Goal: Transaction & Acquisition: Purchase product/service

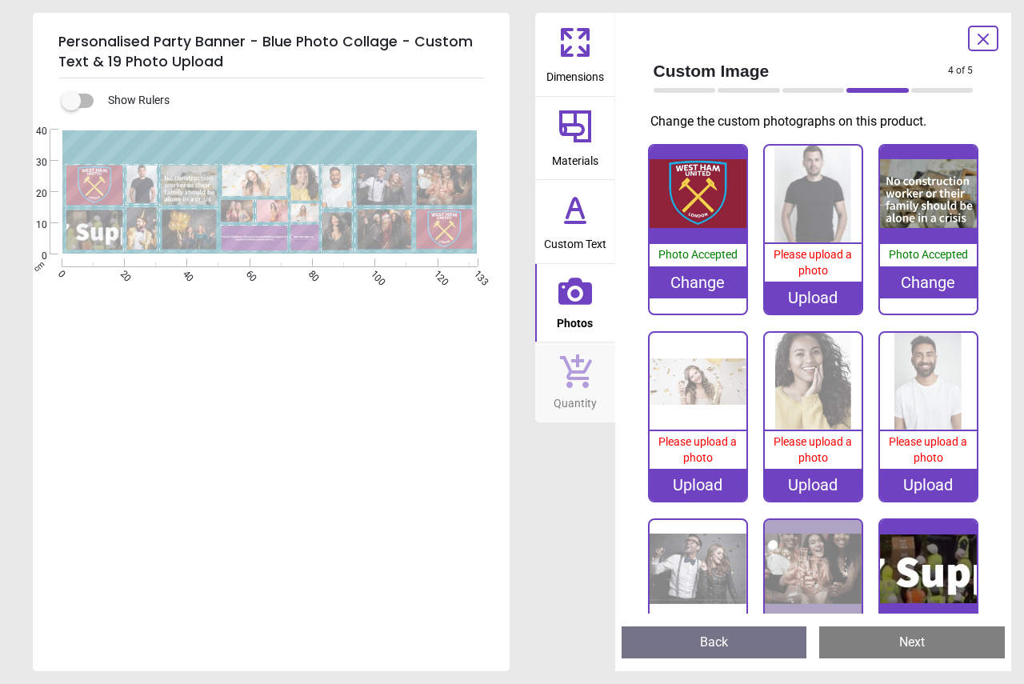
scroll to position [378, 0]
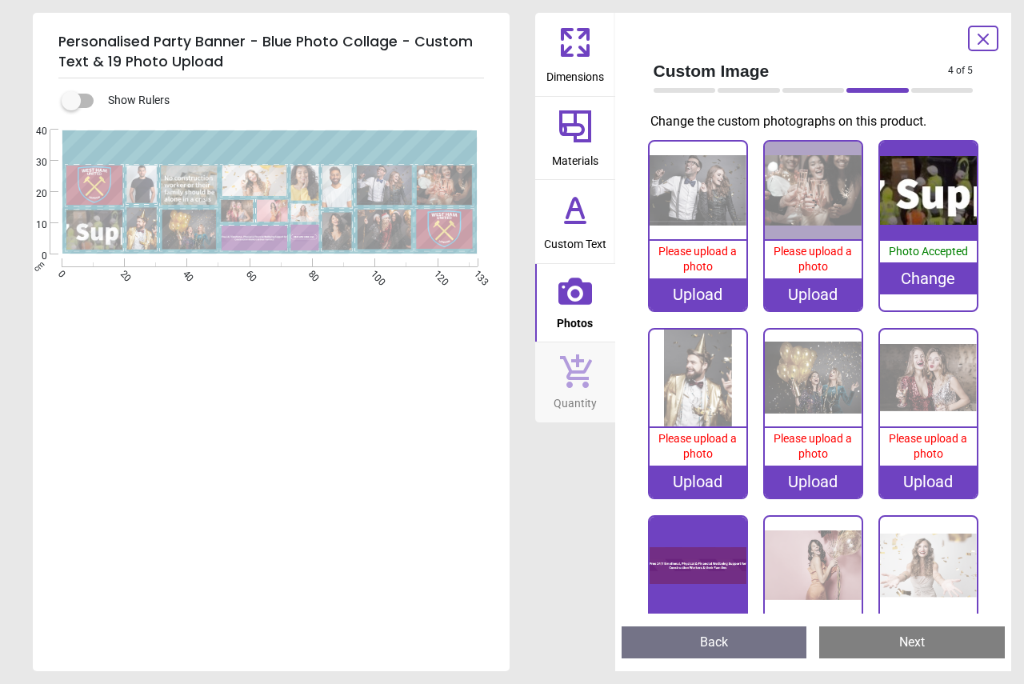
click at [310, 141] on div "Created with Snap" at bounding box center [269, 192] width 473 height 125
click at [313, 142] on div "Created with Snap" at bounding box center [269, 192] width 473 height 125
click at [311, 140] on div "Created with Snap" at bounding box center [269, 192] width 473 height 125
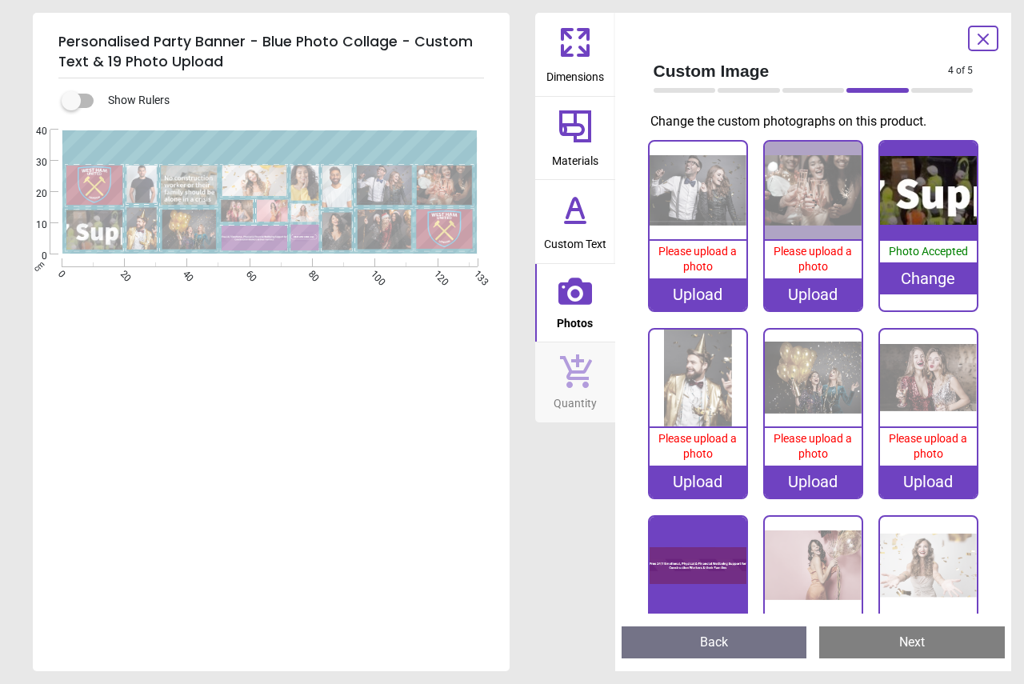
click at [333, 146] on div "Created with Snap" at bounding box center [269, 192] width 473 height 125
click at [580, 225] on icon at bounding box center [575, 209] width 38 height 38
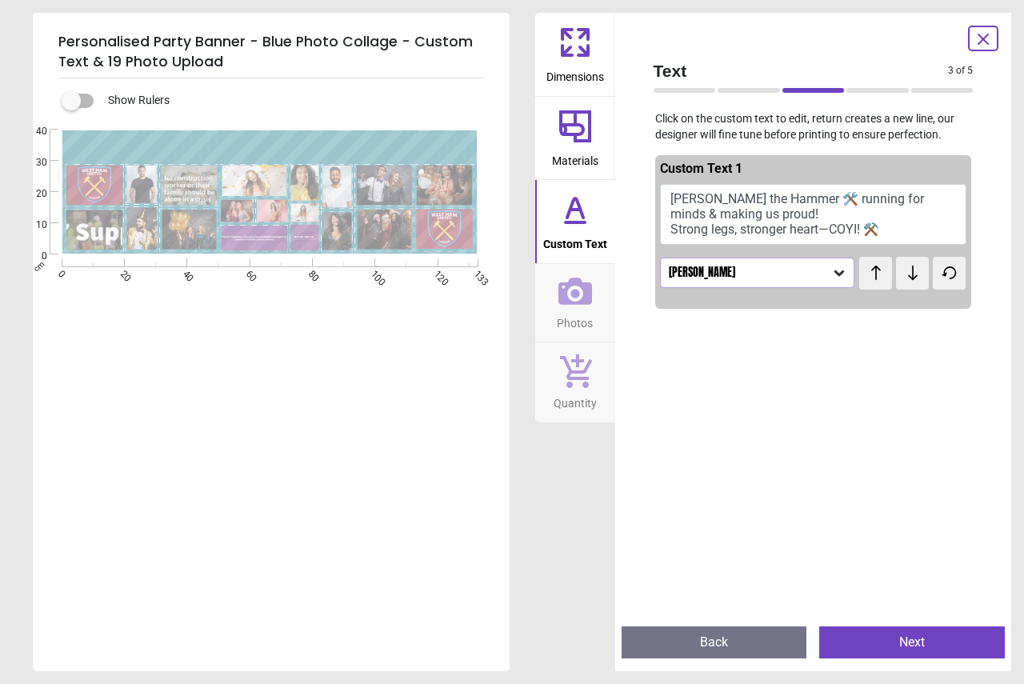
click at [894, 199] on button "Sam the Hammer 🛠️ running for minds & making us proud! Strong legs, stronger he…" at bounding box center [813, 214] width 307 height 61
drag, startPoint x: 895, startPoint y: 202, endPoint x: 882, endPoint y: 205, distance: 13.0
click at [882, 205] on button "Sam the Hammer 🛠️ running for minds & making us proud! Strong legs, stronger he…" at bounding box center [813, 214] width 307 height 61
click at [857, 202] on button "Sam the Hammer 🛠️ running for minds & making us proud! Strong legs, stronger he…" at bounding box center [813, 214] width 307 height 61
click at [861, 200] on button "Sam the Hammer 🛠️ running for minds & making us proud! Strong legs, stronger he…" at bounding box center [813, 214] width 307 height 61
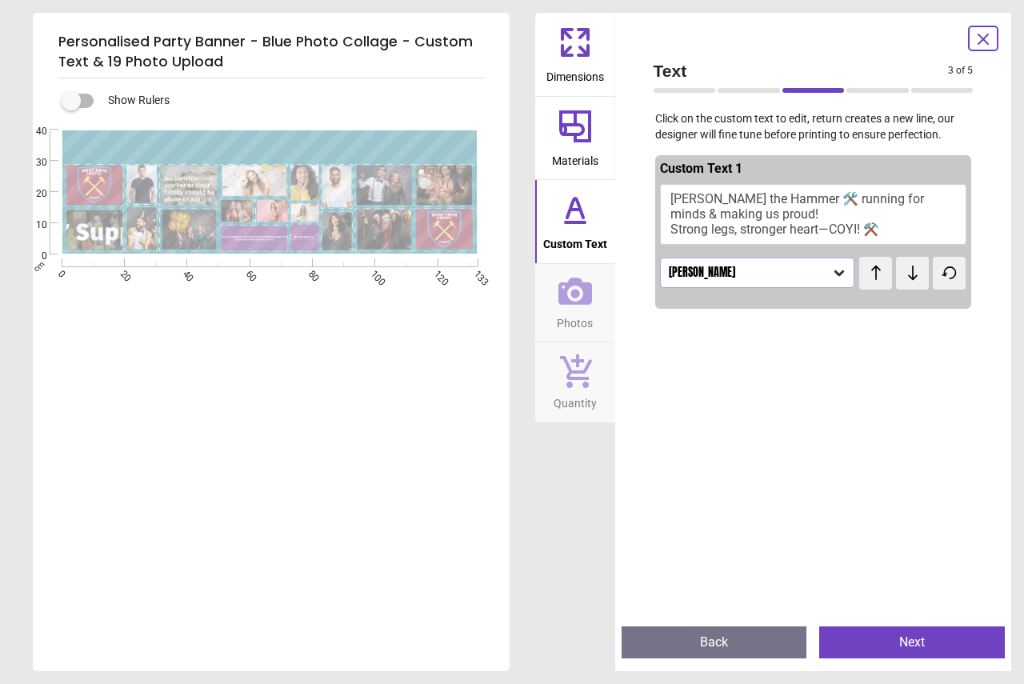
click at [861, 200] on button "Sam the Hammer 🛠️ running for minds & making us proud! Strong legs, stronger he…" at bounding box center [813, 214] width 307 height 61
click at [303, 147] on div "Created with Snap" at bounding box center [269, 192] width 473 height 125
click at [305, 140] on div "Created with Snap" at bounding box center [269, 192] width 473 height 125
click at [269, 139] on div "Created with Snap" at bounding box center [269, 192] width 473 height 125
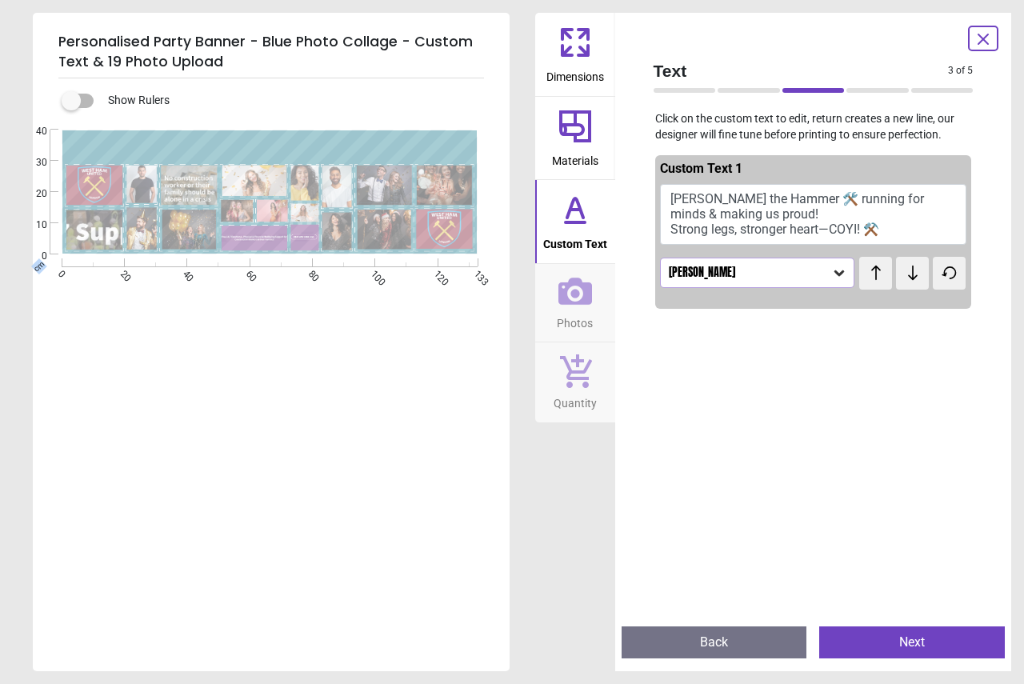
click at [268, 139] on div "Created with Snap" at bounding box center [269, 192] width 473 height 125
click at [562, 214] on icon at bounding box center [575, 209] width 38 height 38
click at [409, 143] on div "Created with Snap" at bounding box center [269, 192] width 473 height 125
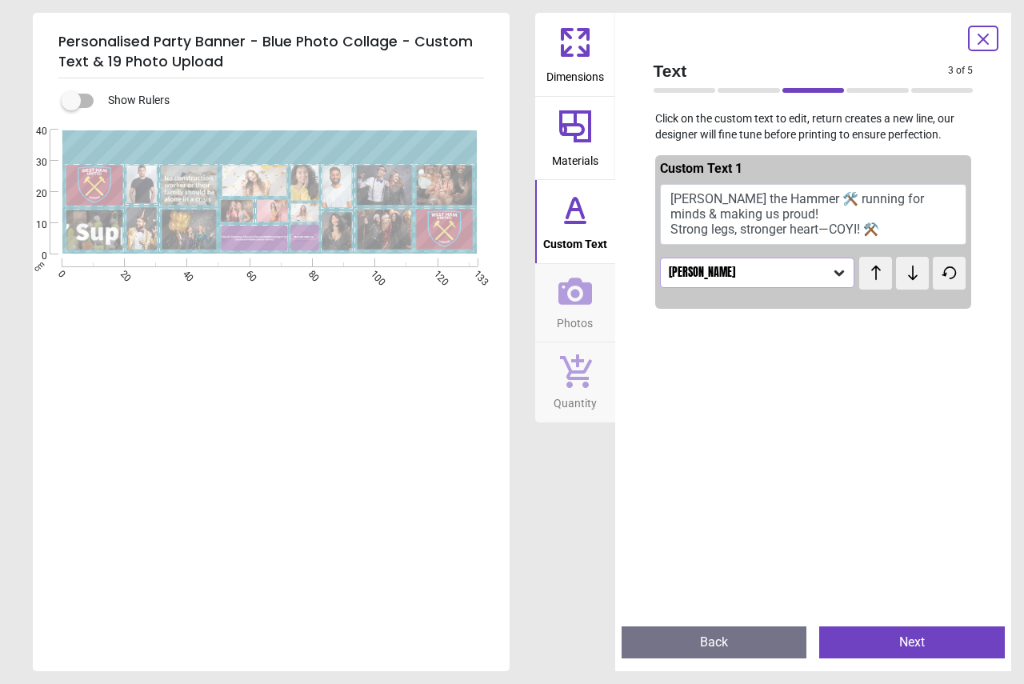
click at [349, 151] on div "Created with Snap" at bounding box center [269, 192] width 473 height 125
drag, startPoint x: 350, startPoint y: 151, endPoint x: 335, endPoint y: 151, distance: 14.4
click at [335, 151] on div "Created with Snap" at bounding box center [269, 192] width 473 height 125
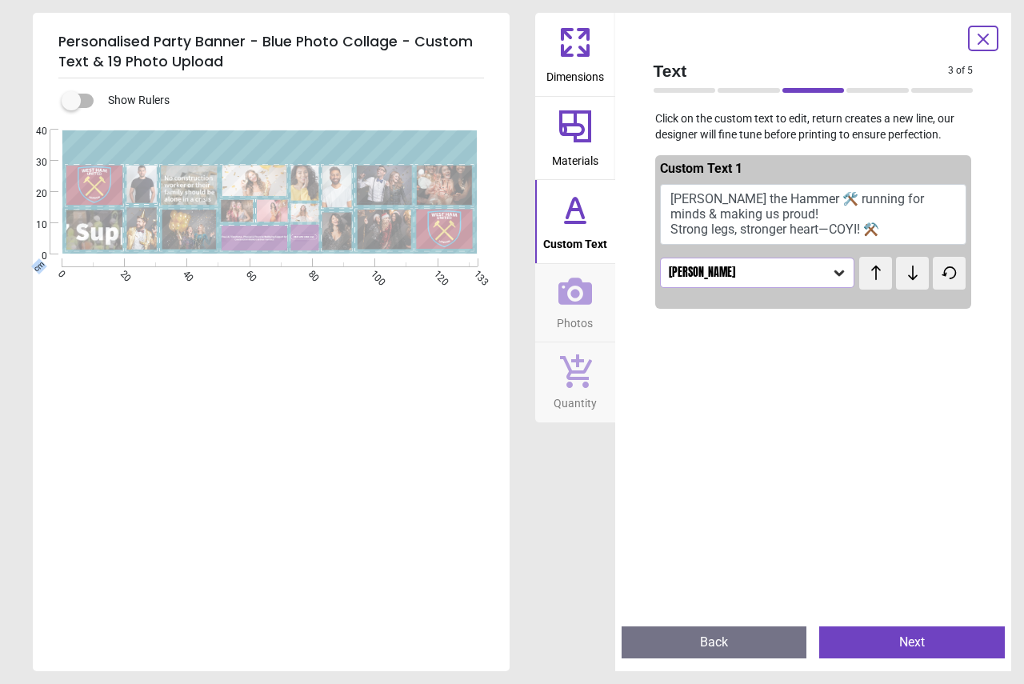
click at [335, 151] on div "Created with Snap" at bounding box center [269, 192] width 473 height 125
click at [242, 151] on div "Created with Snap" at bounding box center [269, 192] width 473 height 125
click at [138, 139] on div "Created with Snap" at bounding box center [269, 192] width 473 height 125
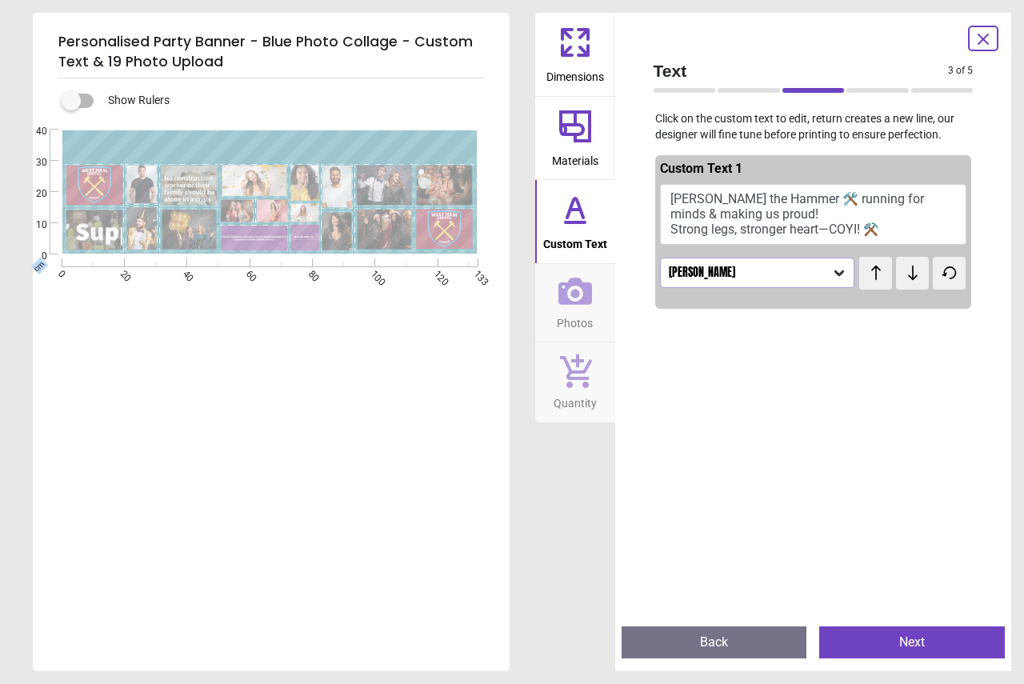
click at [138, 139] on div "Created with Snap" at bounding box center [269, 192] width 473 height 125
click at [146, 146] on div "Created with Snap" at bounding box center [269, 192] width 473 height 125
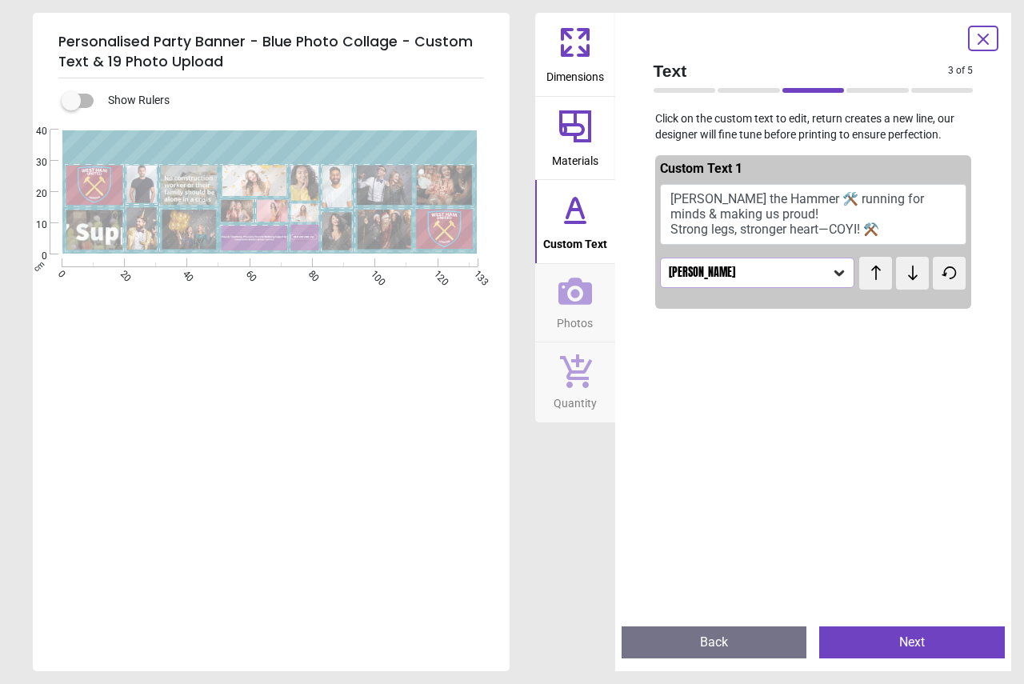
click at [150, 172] on image at bounding box center [141, 185] width 30 height 38
click at [146, 182] on image at bounding box center [141, 185] width 30 height 38
click at [194, 186] on image at bounding box center [189, 186] width 56 height 40
click at [745, 223] on button "Sam the Hammer 🛠️ running for minds & making us proud! Strong legs, stronger he…" at bounding box center [813, 214] width 307 height 61
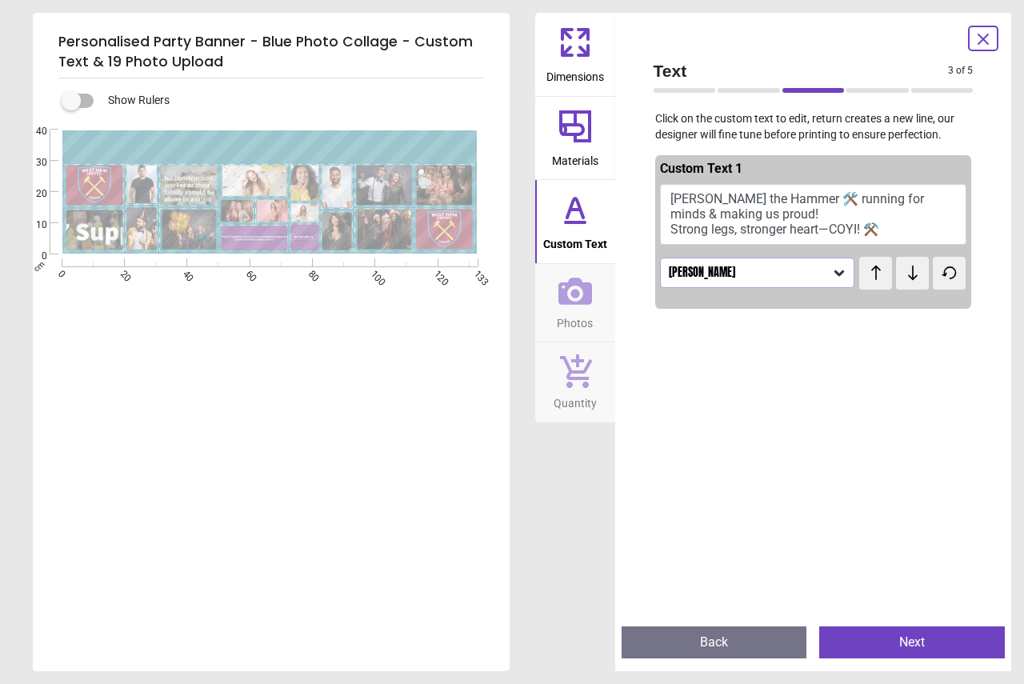
click at [705, 197] on button "Sam the Hammer 🛠️ running for minds & making us proud! Strong legs, stronger he…" at bounding box center [813, 214] width 307 height 61
type textarea "**********"
click at [351, 375] on div "**********" at bounding box center [269, 335] width 473 height 410
click at [135, 188] on image at bounding box center [141, 185] width 30 height 38
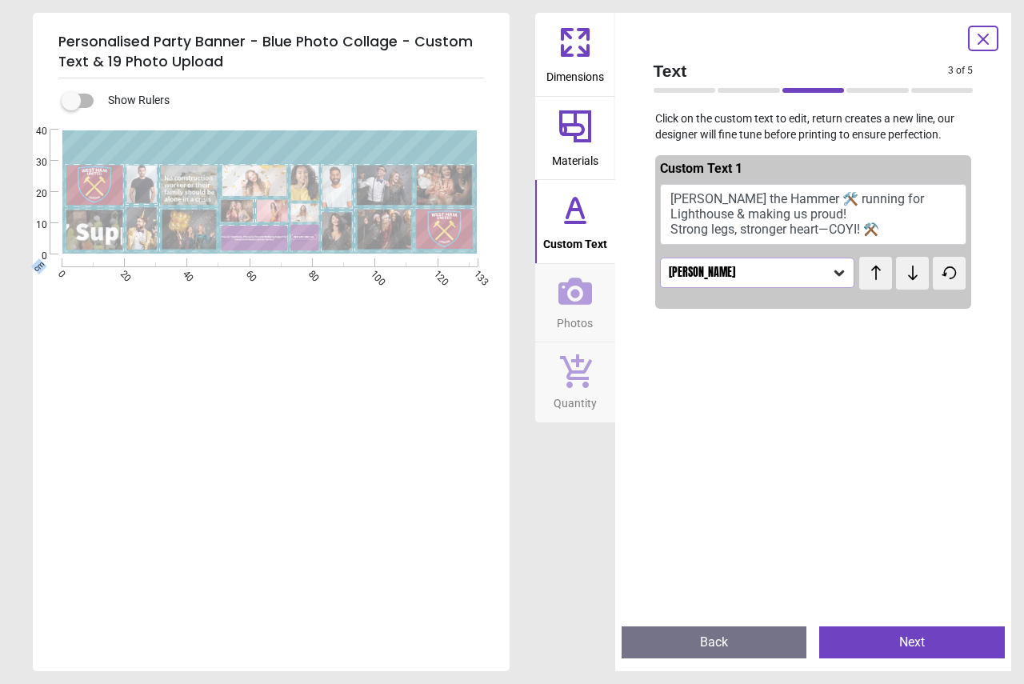
click at [135, 188] on image at bounding box center [141, 185] width 30 height 38
click at [584, 293] on icon at bounding box center [575, 291] width 34 height 27
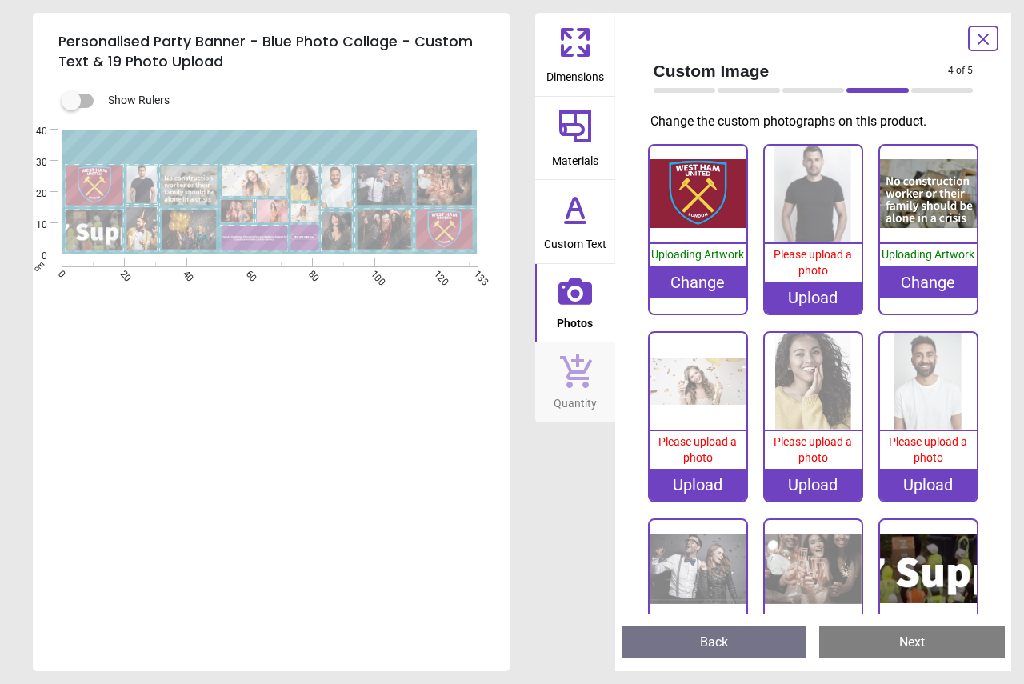
click at [100, 235] on image at bounding box center [94, 230] width 56 height 40
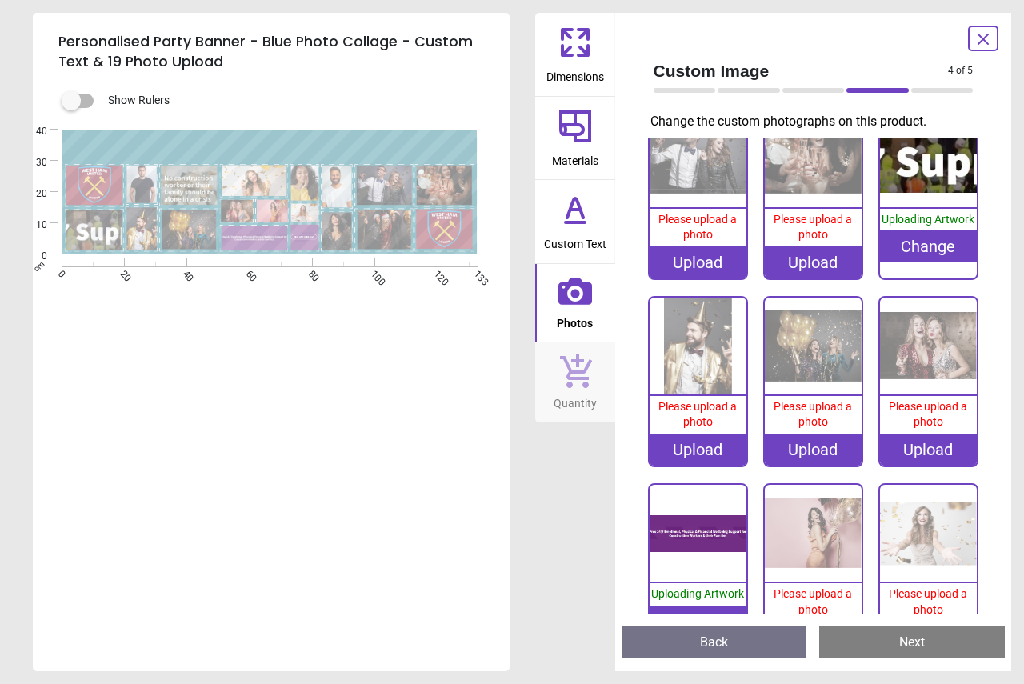
scroll to position [250, 0]
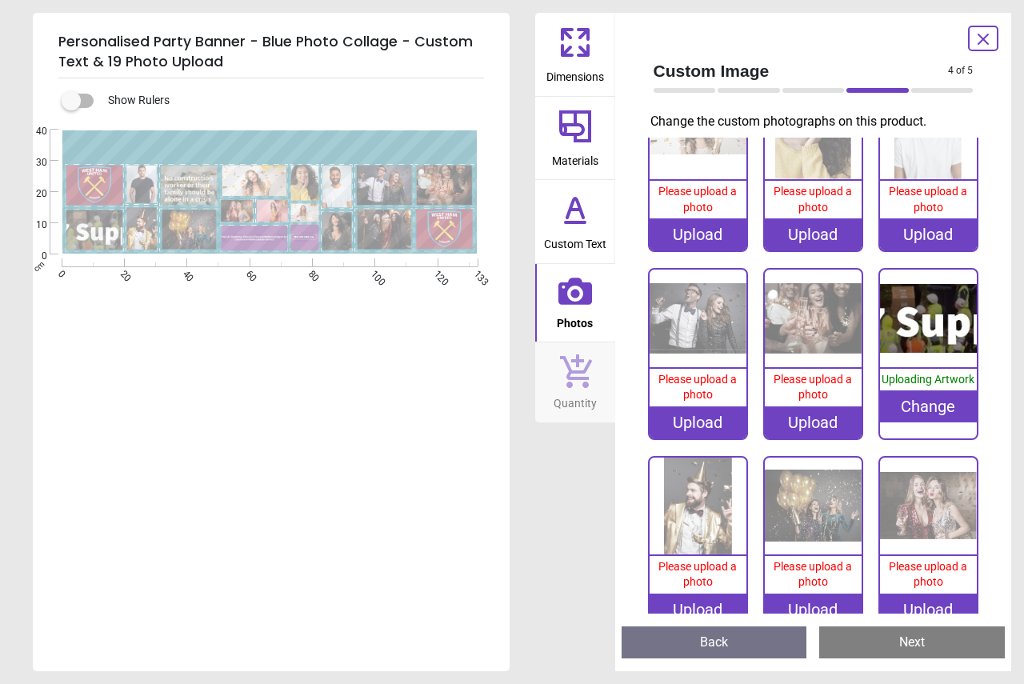
click at [912, 392] on div "Change" at bounding box center [928, 406] width 97 height 32
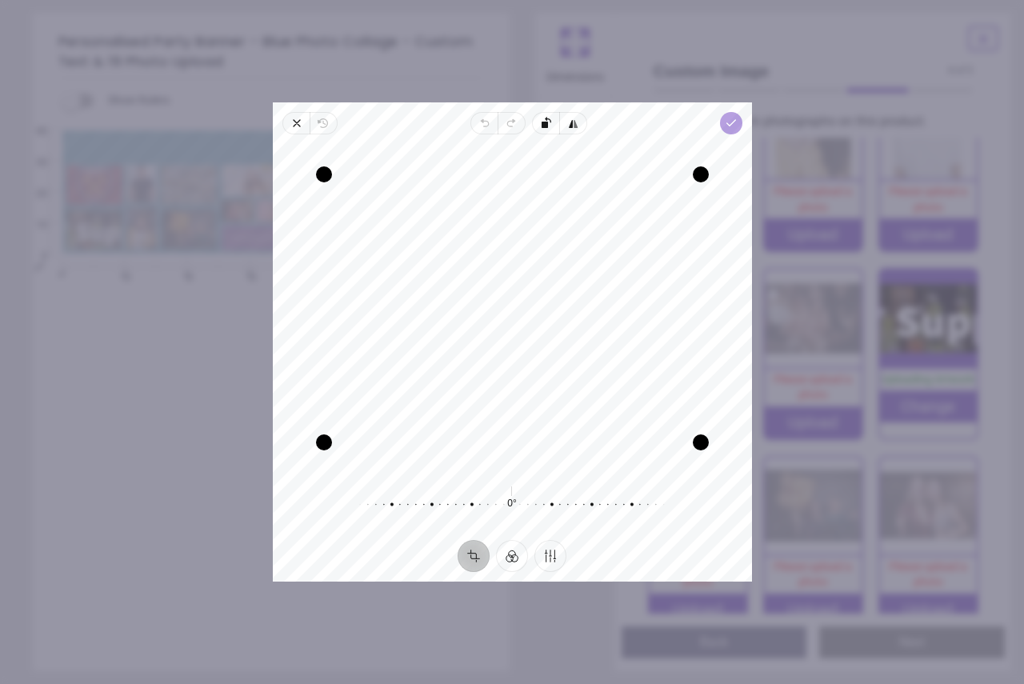
click at [735, 118] on icon "button" at bounding box center [730, 123] width 13 height 13
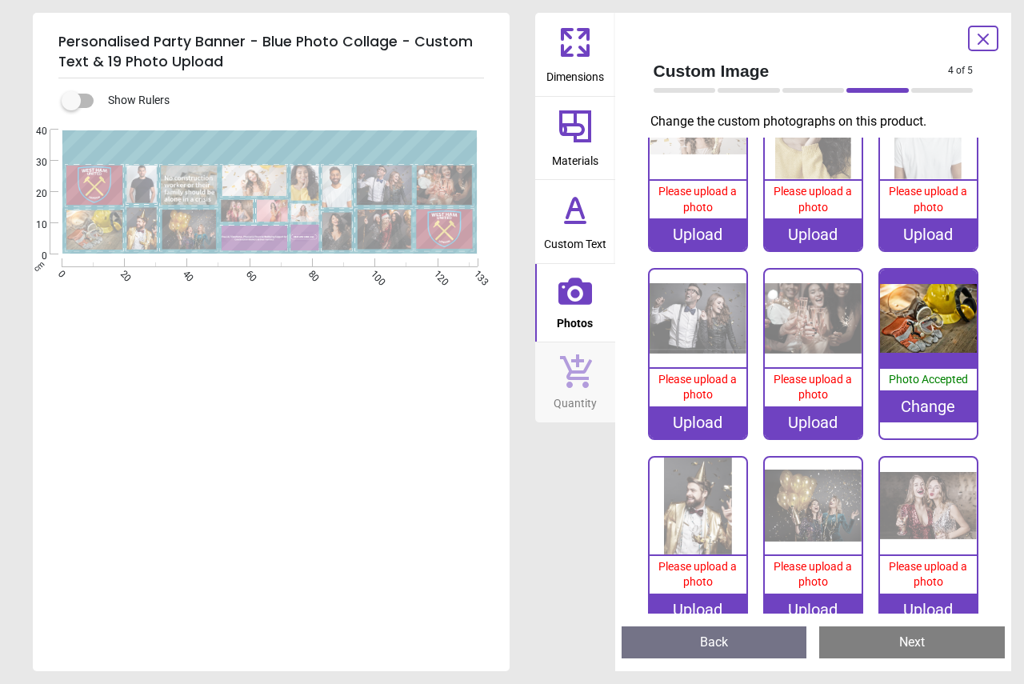
click at [143, 190] on image at bounding box center [141, 185] width 30 height 38
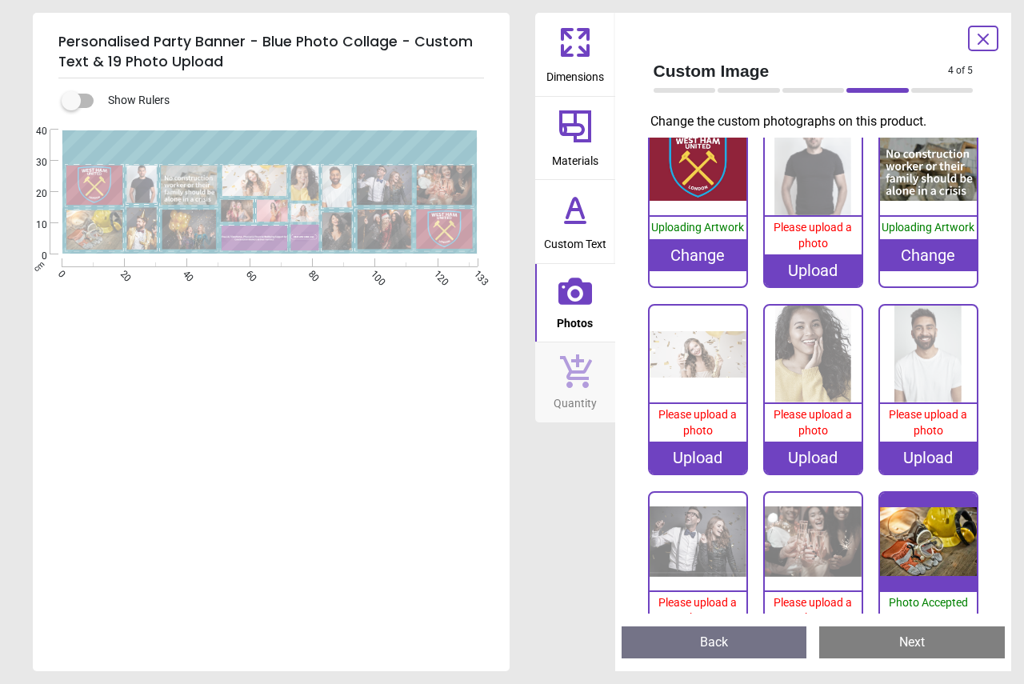
scroll to position [8, 0]
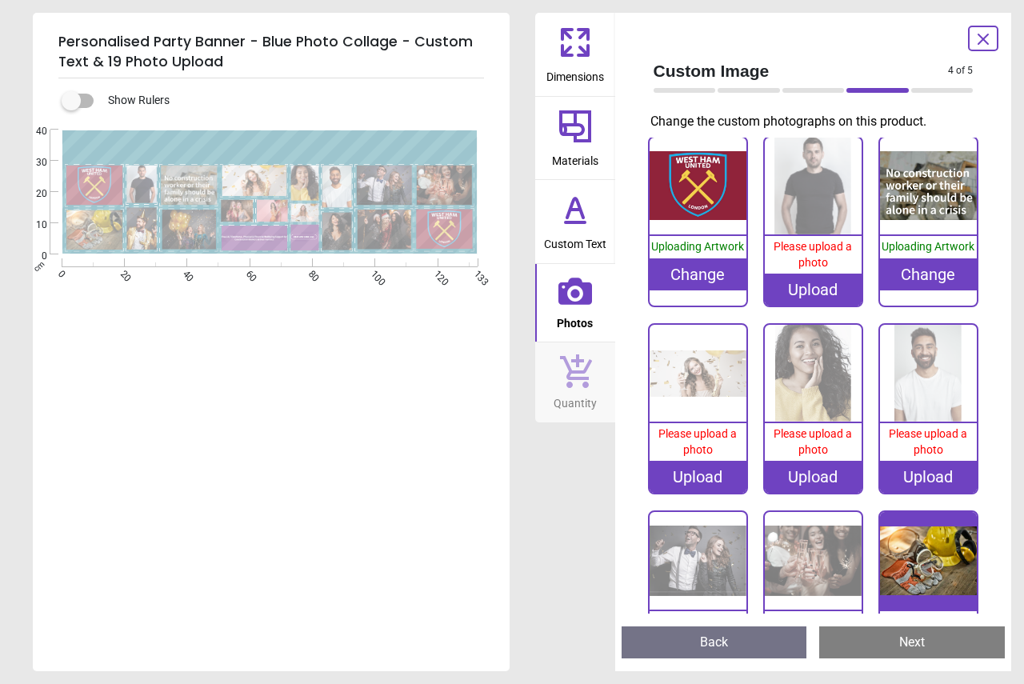
click at [795, 278] on div "Upload" at bounding box center [813, 290] width 97 height 32
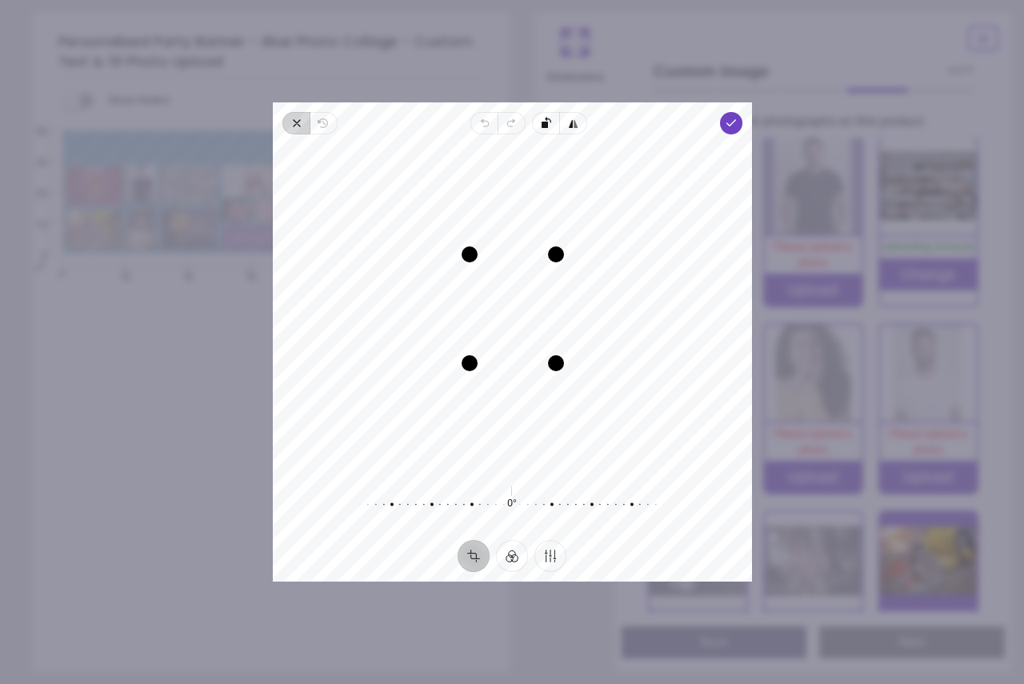
click at [291, 126] on icon "button" at bounding box center [296, 123] width 13 height 13
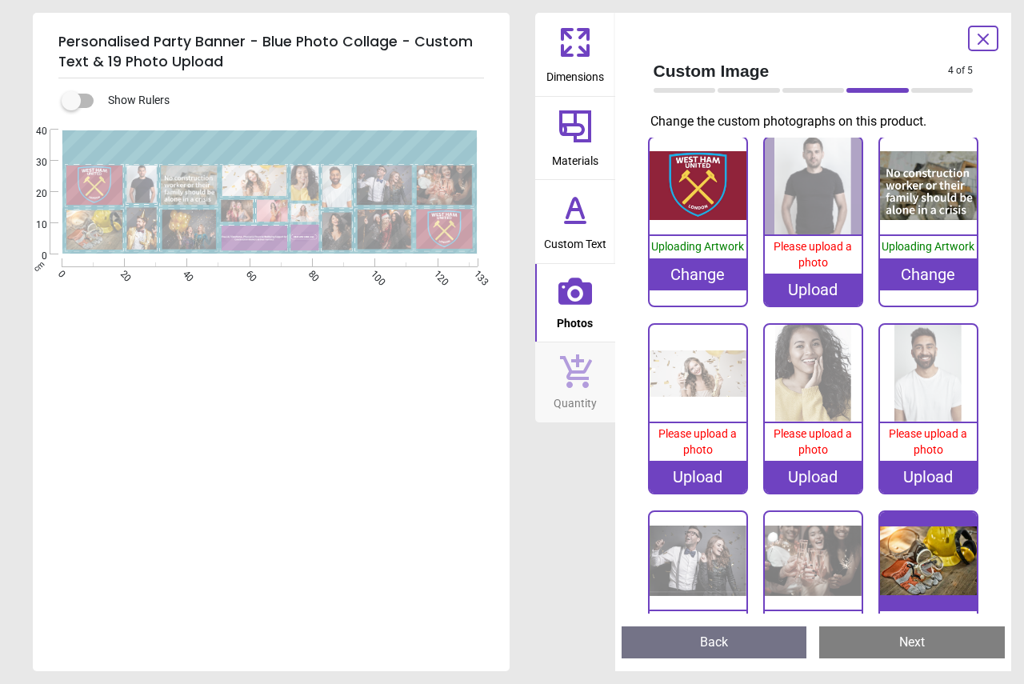
click at [262, 183] on image at bounding box center [255, 181] width 66 height 31
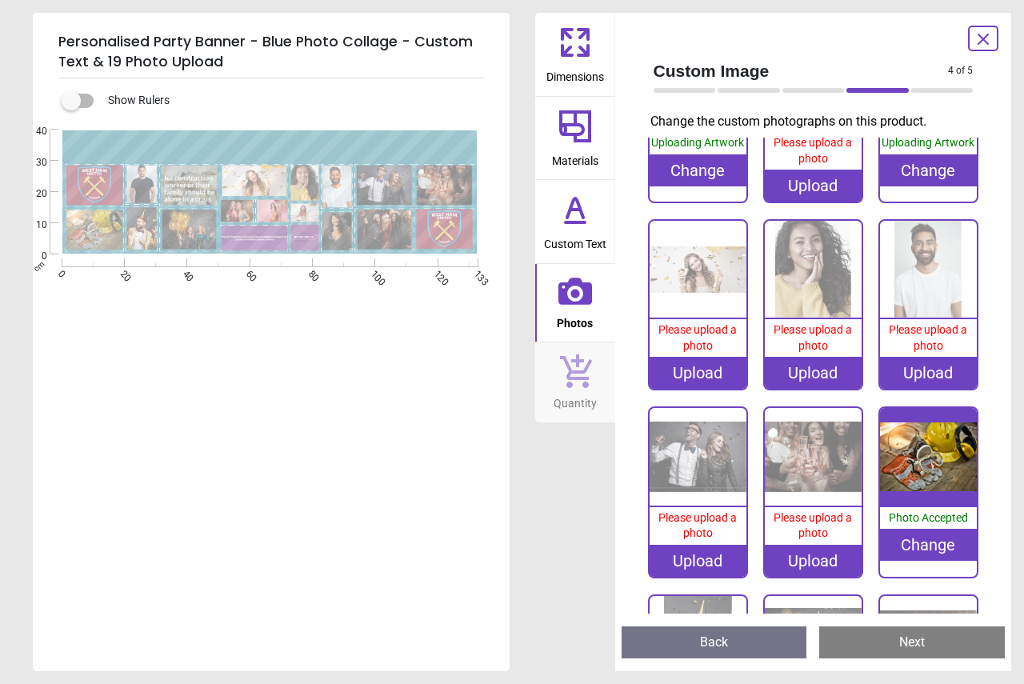
scroll to position [33, 0]
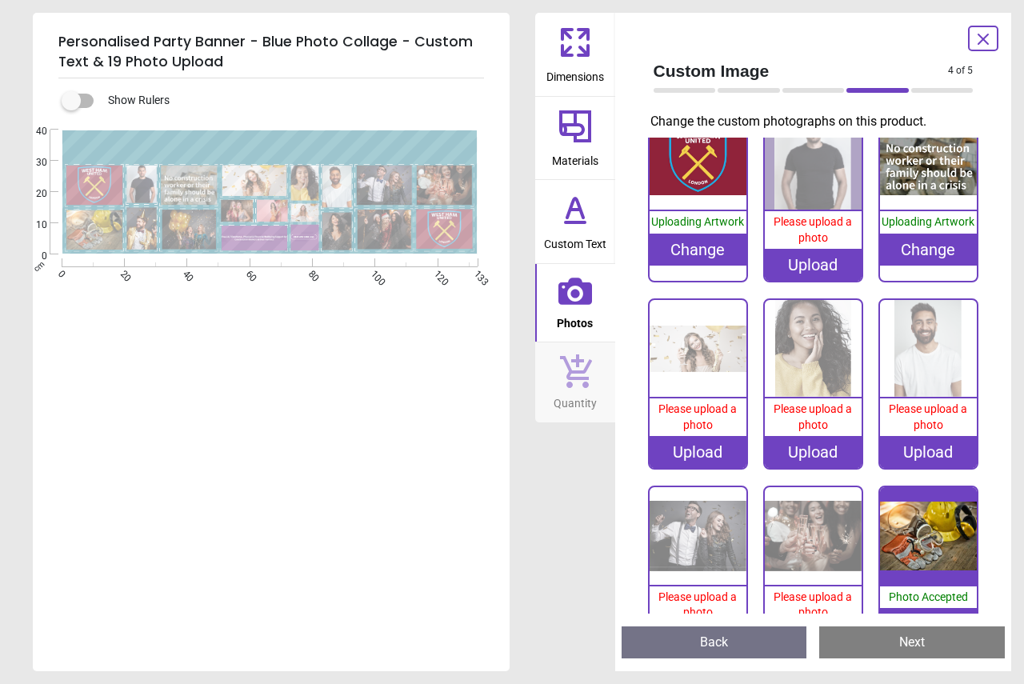
click at [713, 441] on div "Upload" at bounding box center [697, 452] width 97 height 32
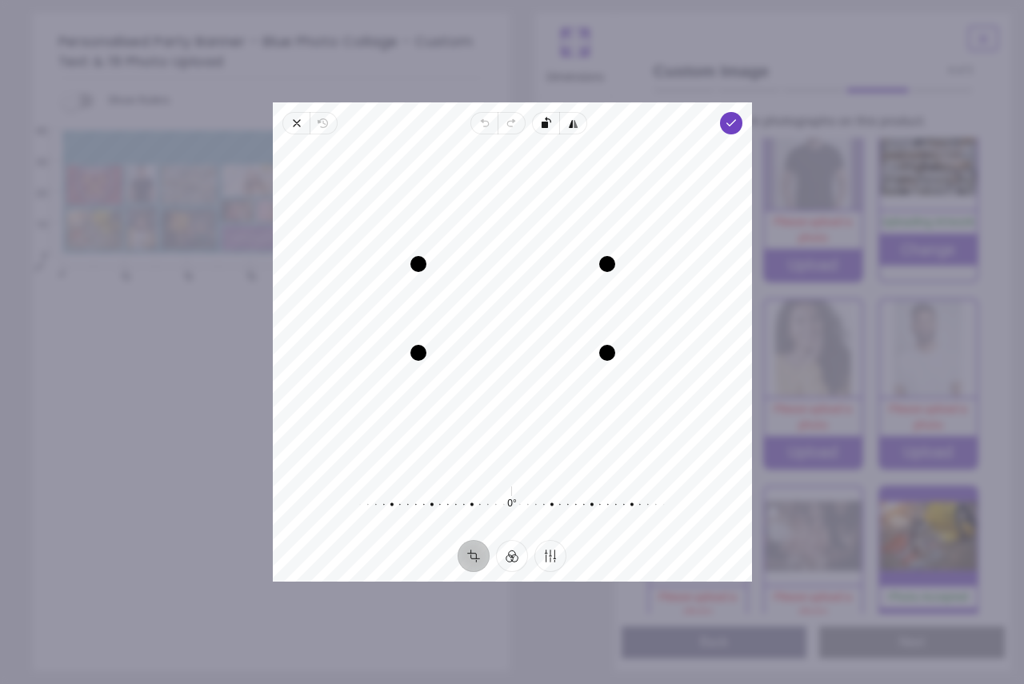
click at [570, 307] on div "Recenter" at bounding box center [512, 308] width 453 height 322
click at [733, 124] on icon "button" at bounding box center [730, 123] width 13 height 13
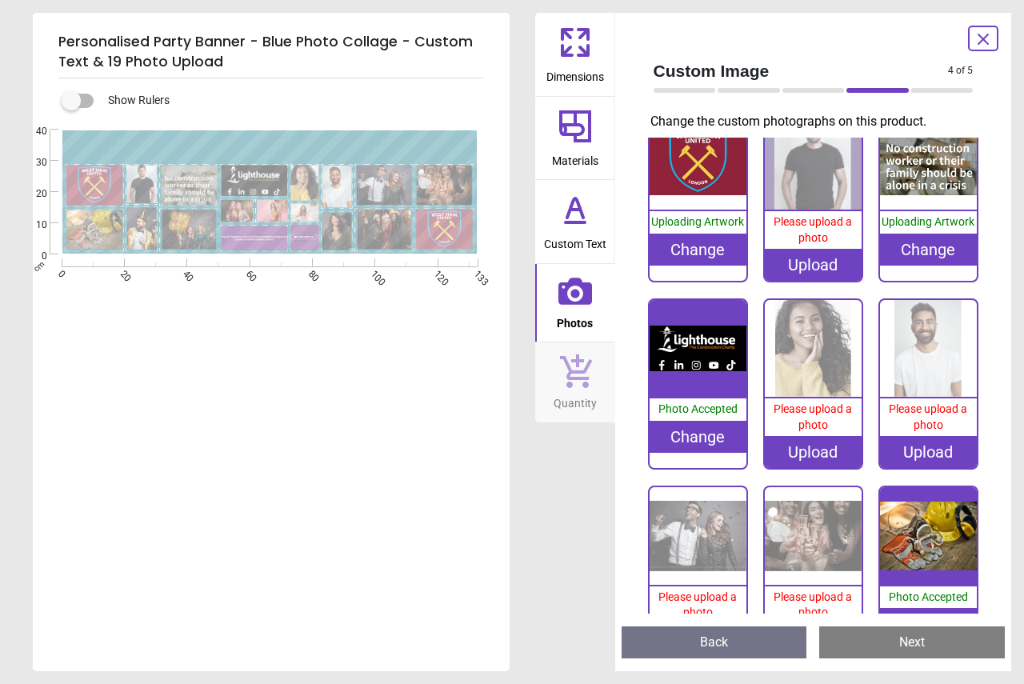
click at [334, 352] on div "**********" at bounding box center [269, 335] width 473 height 410
click at [569, 218] on icon at bounding box center [575, 209] width 38 height 38
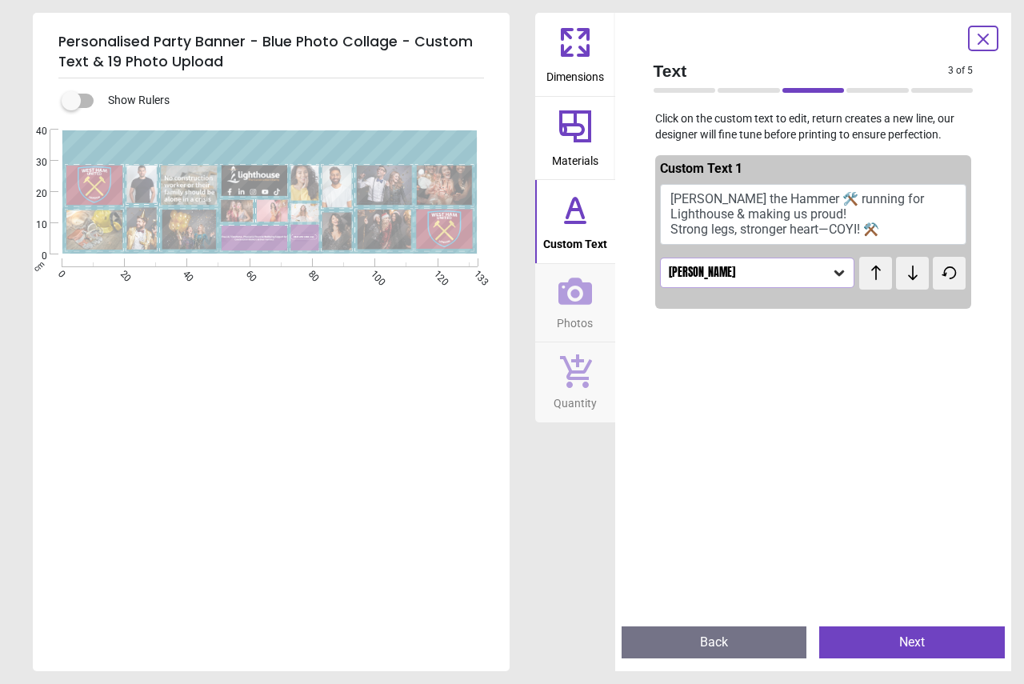
click at [365, 152] on div "Created with Snap" at bounding box center [269, 192] width 473 height 125
click at [364, 152] on div "Created with Snap" at bounding box center [269, 192] width 473 height 125
click at [665, 195] on button "Sam the Hammer 🛠️ running for Lighthouse & making us proud! Strong legs, strong…" at bounding box center [813, 214] width 307 height 61
drag, startPoint x: 665, startPoint y: 195, endPoint x: 733, endPoint y: 226, distance: 74.8
click at [759, 226] on button "Sam the Hammer 🛠️ running for Lighthouse & making us proud! Strong legs, strong…" at bounding box center [813, 214] width 307 height 61
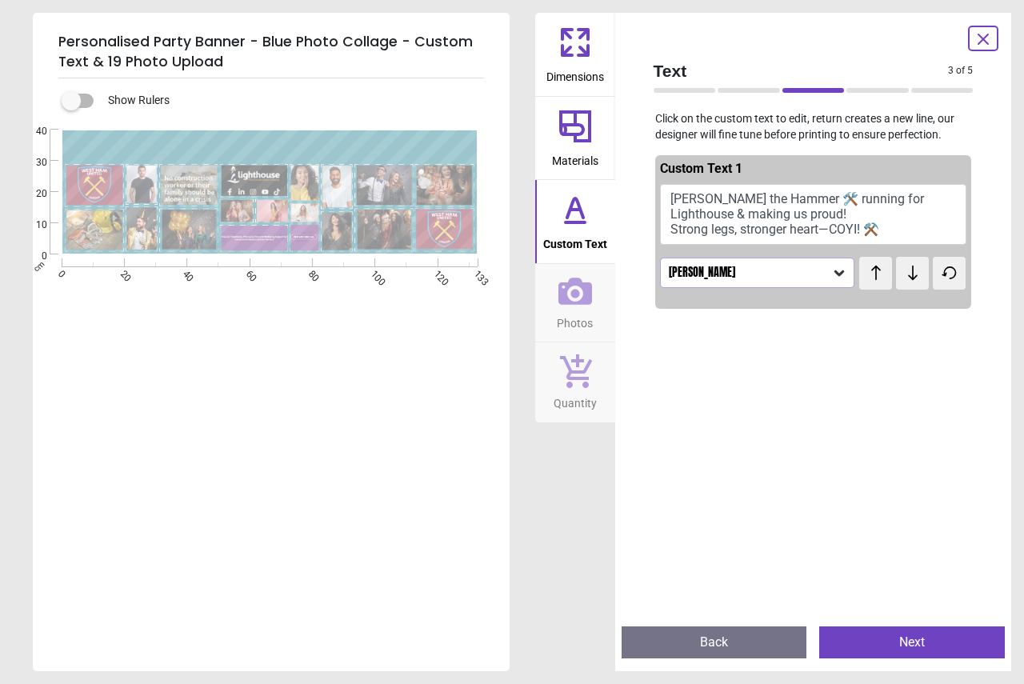
scroll to position [2, 0]
drag, startPoint x: 367, startPoint y: 154, endPoint x: 220, endPoint y: 138, distance: 147.9
click at [220, 138] on div "Created with Snap" at bounding box center [269, 192] width 473 height 125
click at [118, 142] on div "Created with Snap" at bounding box center [269, 192] width 473 height 125
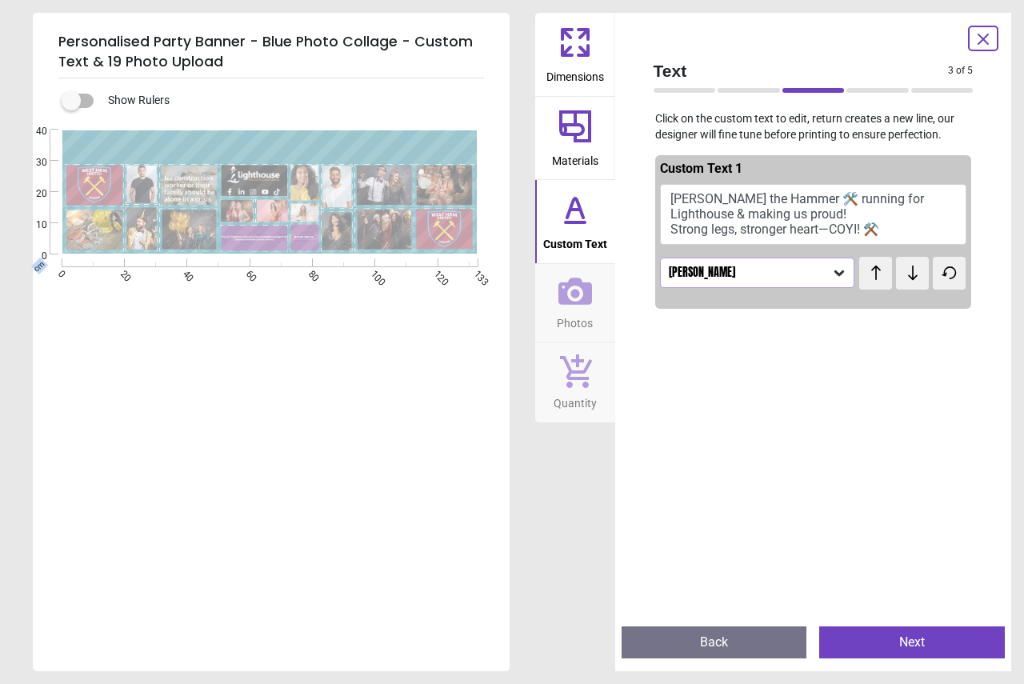
click at [118, 142] on div "Created with Snap" at bounding box center [269, 192] width 473 height 125
click at [119, 142] on div "Created with Snap" at bounding box center [269, 192] width 473 height 125
drag, startPoint x: 133, startPoint y: 142, endPoint x: 334, endPoint y: 144, distance: 200.8
click at [232, 143] on div "Created with Snap" at bounding box center [269, 192] width 473 height 125
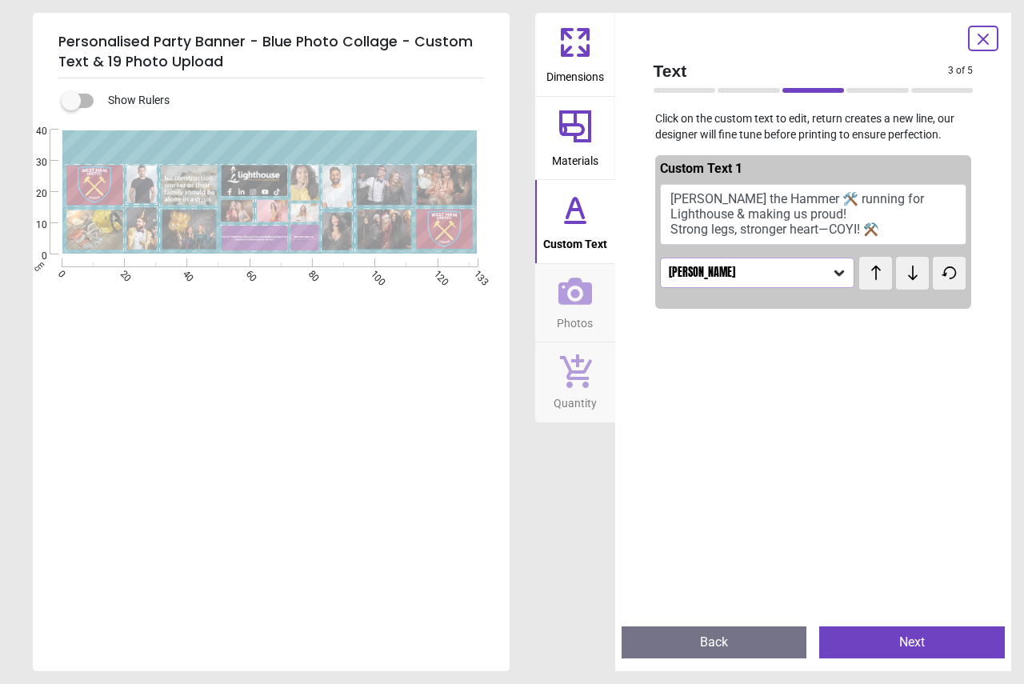
click at [371, 151] on div "Created with Snap" at bounding box center [269, 192] width 473 height 125
click at [358, 154] on div "Created with Snap" at bounding box center [269, 192] width 473 height 125
click at [748, 217] on button "Sam the Hammer 🛠️ running for Lighthouse & making us proud! Strong legs, strong…" at bounding box center [813, 214] width 307 height 61
drag, startPoint x: 356, startPoint y: 151, endPoint x: 114, endPoint y: 126, distance: 242.9
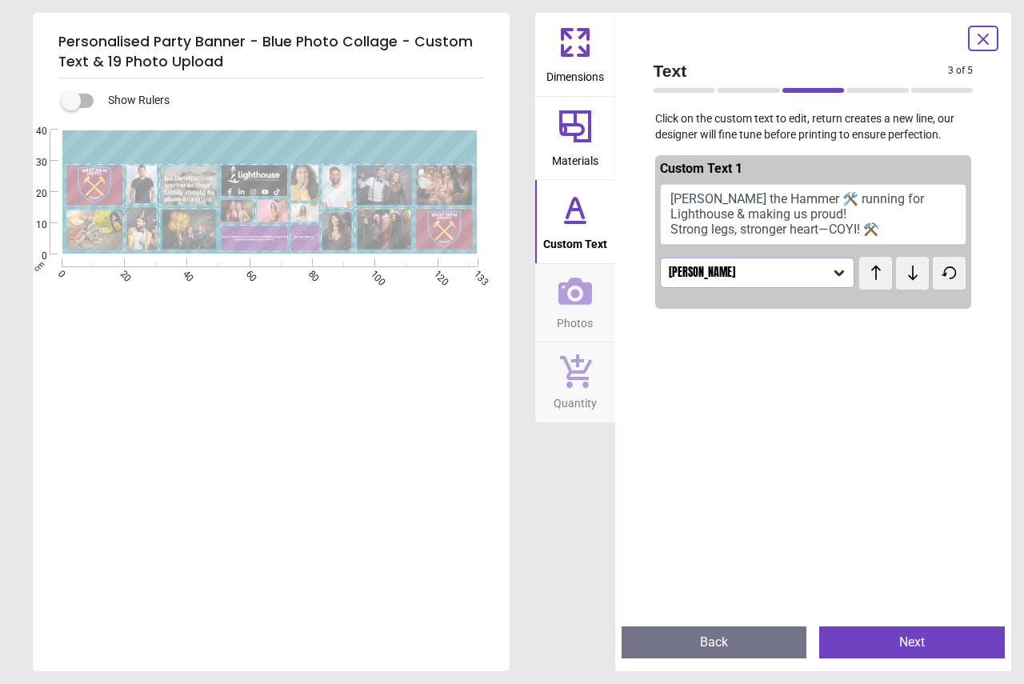
click at [117, 126] on div "**********" at bounding box center [269, 331] width 473 height 417
click at [824, 217] on button "Sam the Hammer 🛠️ running for Lighthouse & making us proud! Strong legs, strong…" at bounding box center [813, 214] width 307 height 61
click at [888, 231] on button "Sam the Hammer 🛠️ running for Lighthouse & making us proud! Strong legs, strong…" at bounding box center [813, 214] width 307 height 61
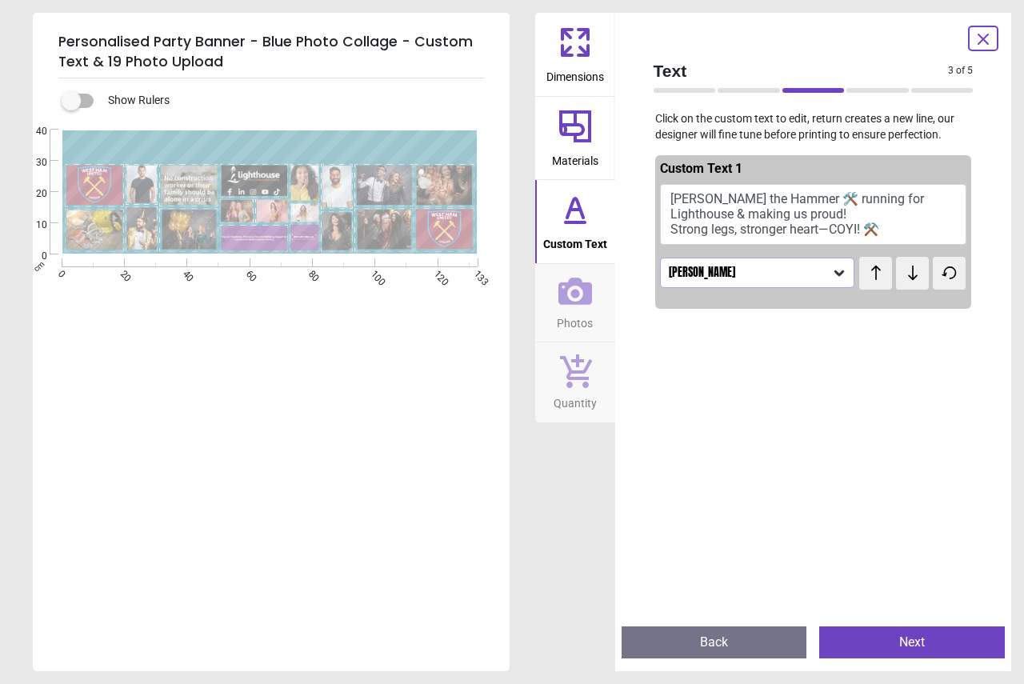
click at [323, 330] on div "**********" at bounding box center [269, 335] width 473 height 410
click at [302, 218] on image at bounding box center [305, 213] width 28 height 18
click at [310, 183] on image at bounding box center [305, 183] width 28 height 35
click at [146, 230] on image at bounding box center [141, 229] width 30 height 42
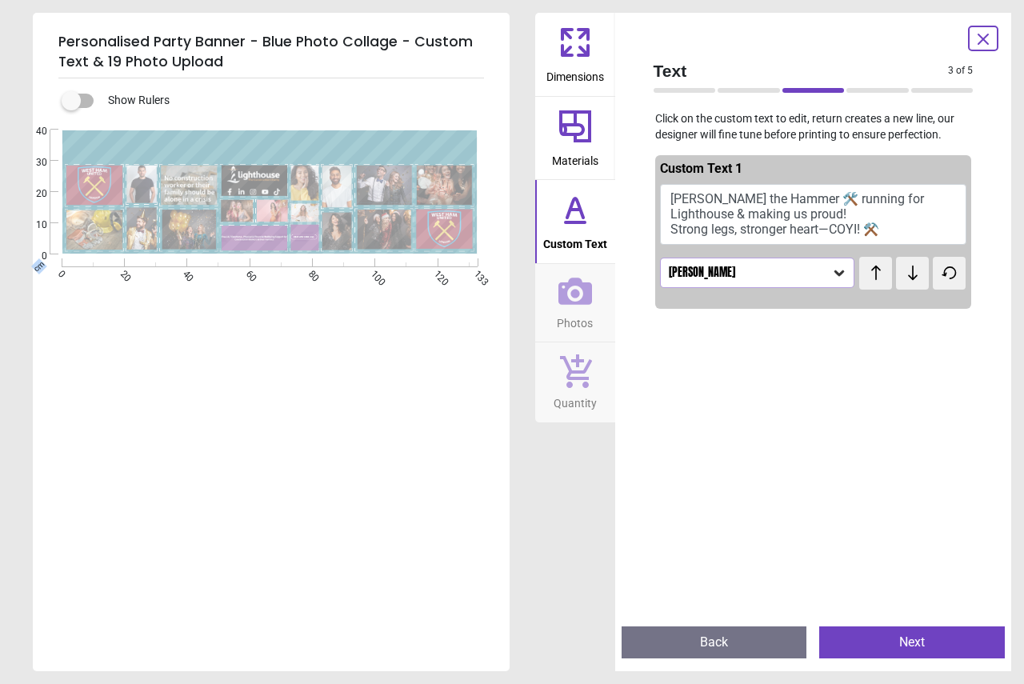
click at [146, 230] on image at bounding box center [141, 229] width 30 height 42
click at [400, 222] on image at bounding box center [384, 230] width 56 height 40
click at [183, 192] on image at bounding box center [189, 186] width 56 height 40
click at [189, 229] on image at bounding box center [189, 230] width 56 height 40
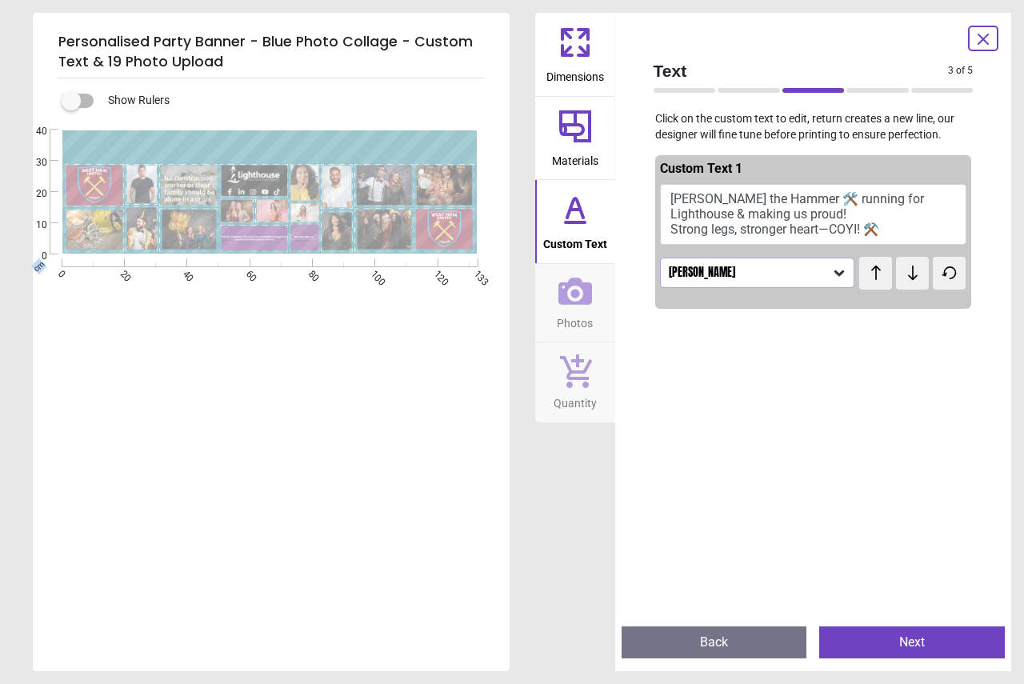
click at [189, 229] on image at bounding box center [189, 230] width 56 height 40
click at [577, 284] on icon at bounding box center [575, 291] width 34 height 27
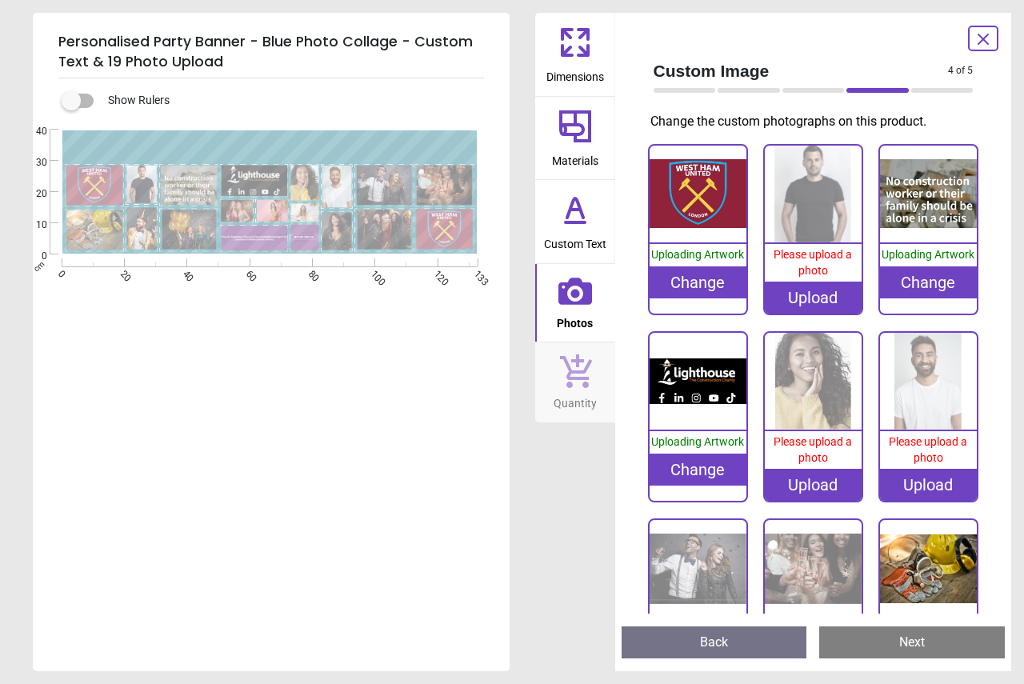
click at [837, 301] on div "Upload" at bounding box center [813, 298] width 97 height 32
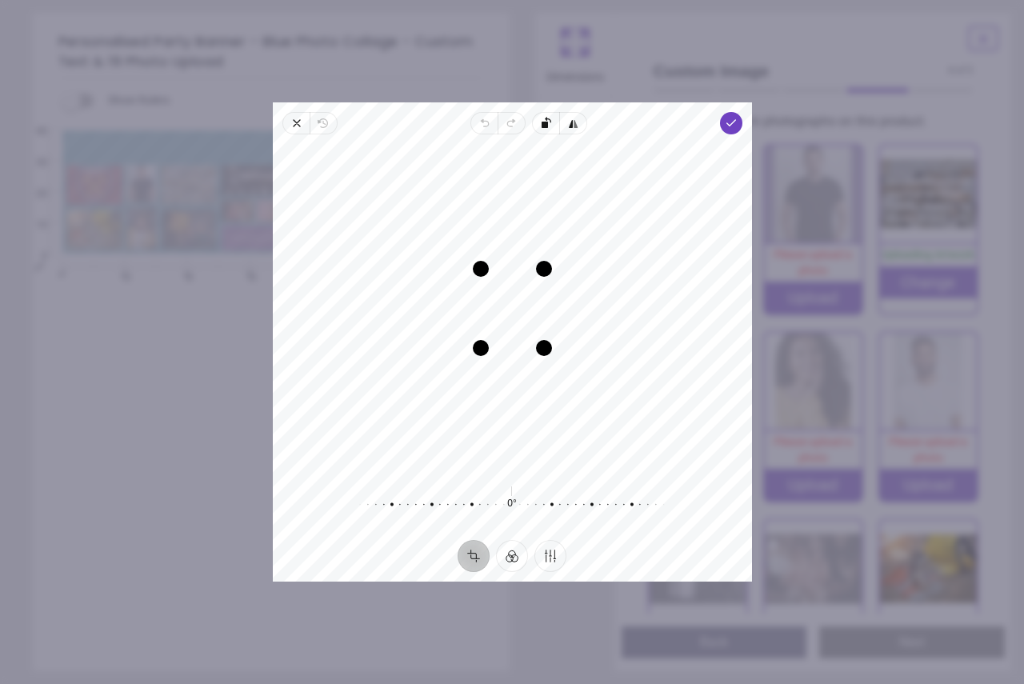
drag, startPoint x: 501, startPoint y: 304, endPoint x: 540, endPoint y: 299, distance: 39.5
click at [540, 299] on div "Recenter" at bounding box center [512, 308] width 453 height 322
drag, startPoint x: 593, startPoint y: 360, endPoint x: 846, endPoint y: 391, distance: 254.7
click at [846, 391] on div "**********" at bounding box center [742, 411] width 437 height 115
drag, startPoint x: 596, startPoint y: 427, endPoint x: 733, endPoint y: 351, distance: 156.5
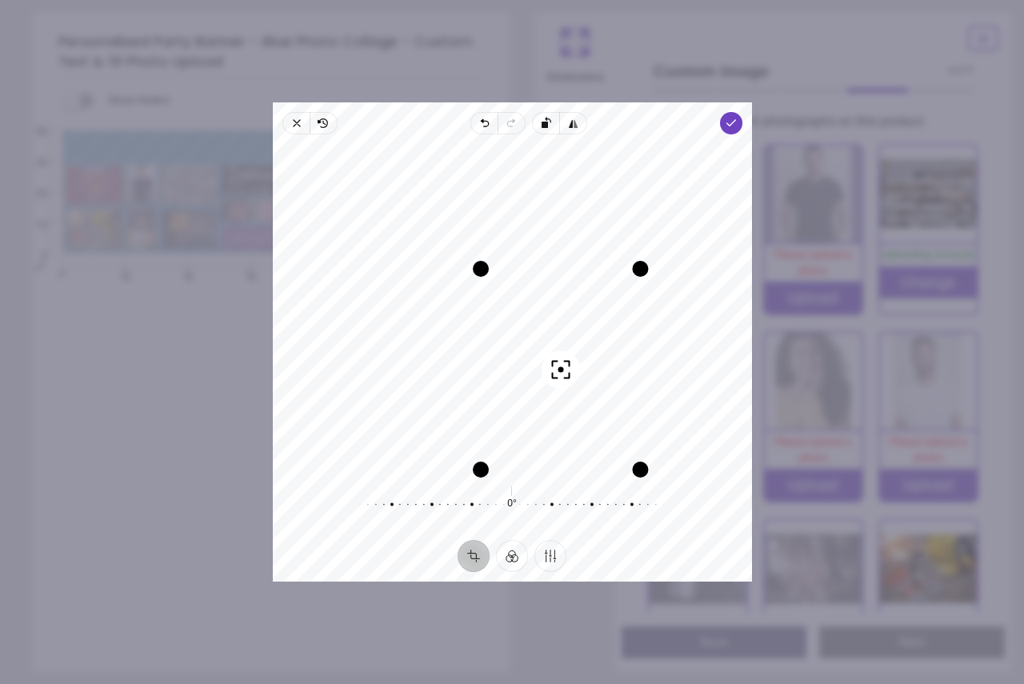
click at [733, 351] on div "Recenter" at bounding box center [512, 308] width 453 height 322
drag, startPoint x: 615, startPoint y: 421, endPoint x: 584, endPoint y: 392, distance: 43.0
click at [584, 392] on div "Recenter" at bounding box center [512, 308] width 453 height 322
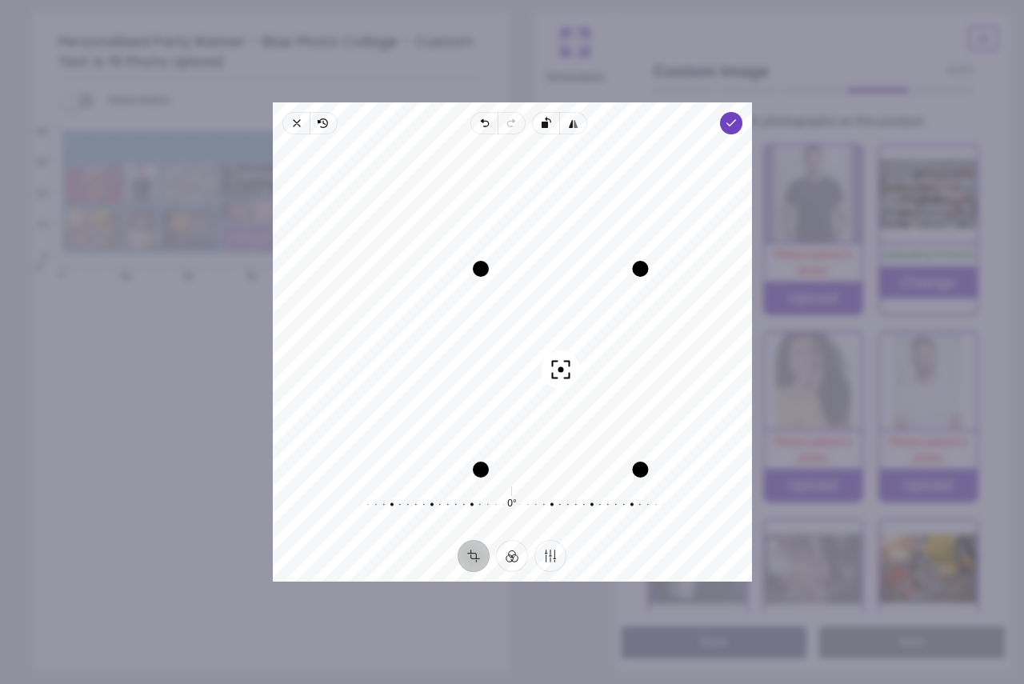
click at [561, 370] on circle "button" at bounding box center [560, 370] width 6 height 6
drag, startPoint x: 547, startPoint y: 347, endPoint x: 448, endPoint y: 285, distance: 117.2
click at [448, 285] on div "Recenter" at bounding box center [512, 308] width 453 height 322
click at [292, 122] on icon "button" at bounding box center [296, 123] width 13 height 13
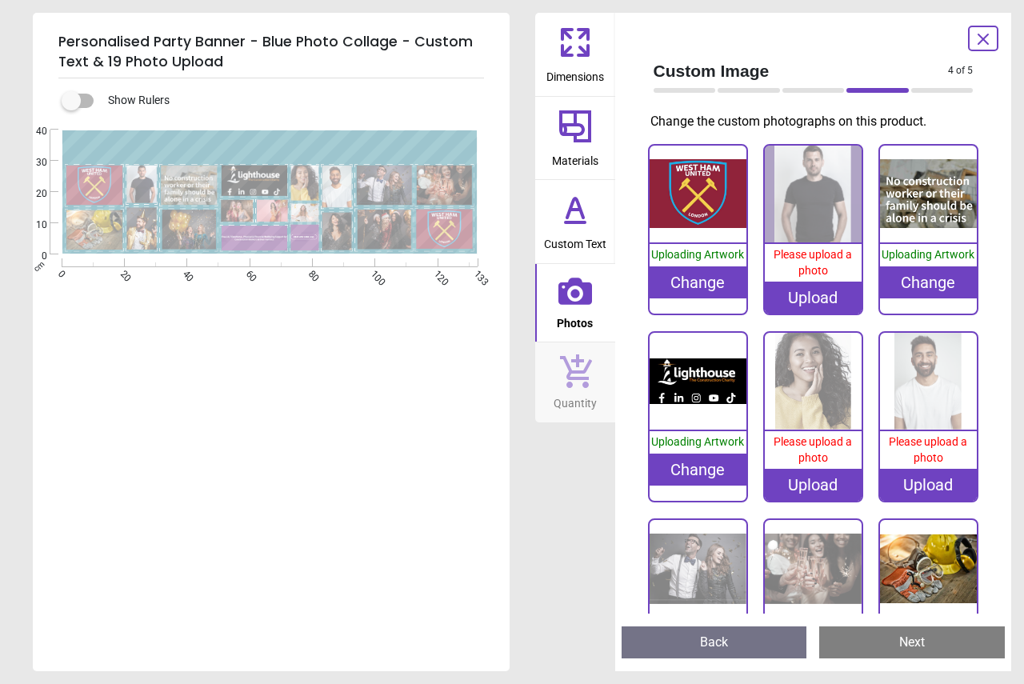
click at [392, 226] on image at bounding box center [384, 230] width 56 height 40
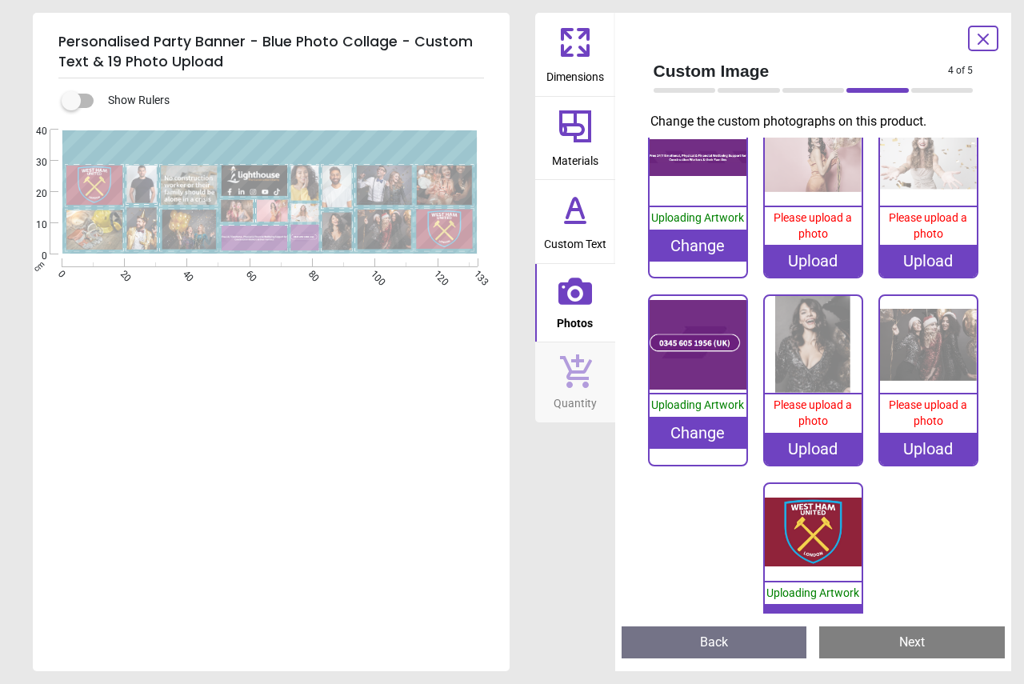
scroll to position [810, 0]
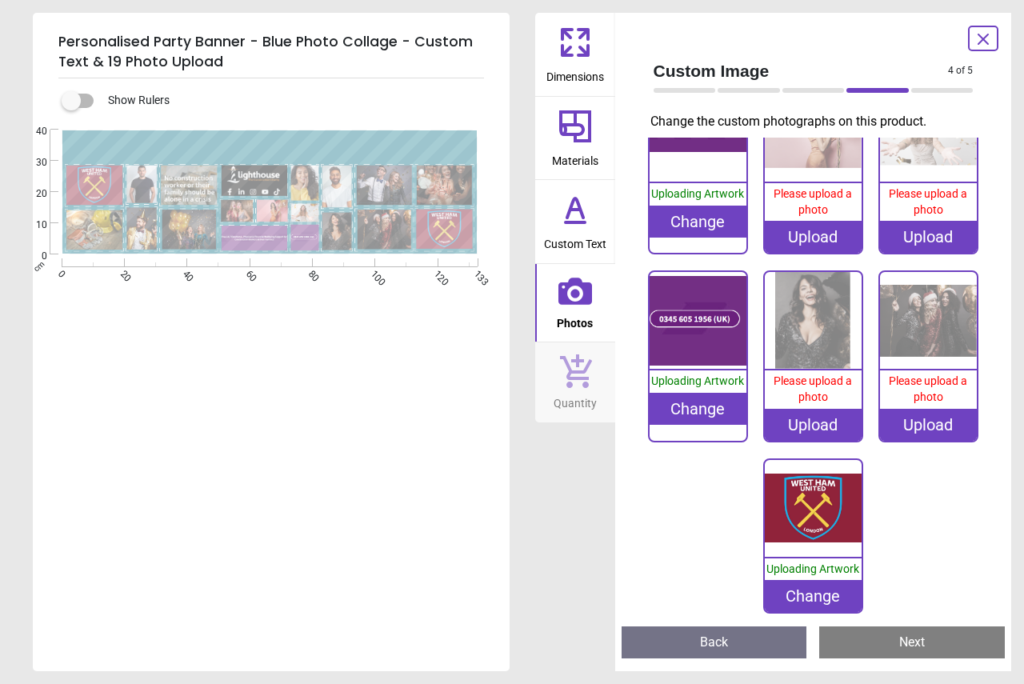
click at [909, 411] on div "Upload" at bounding box center [928, 425] width 97 height 32
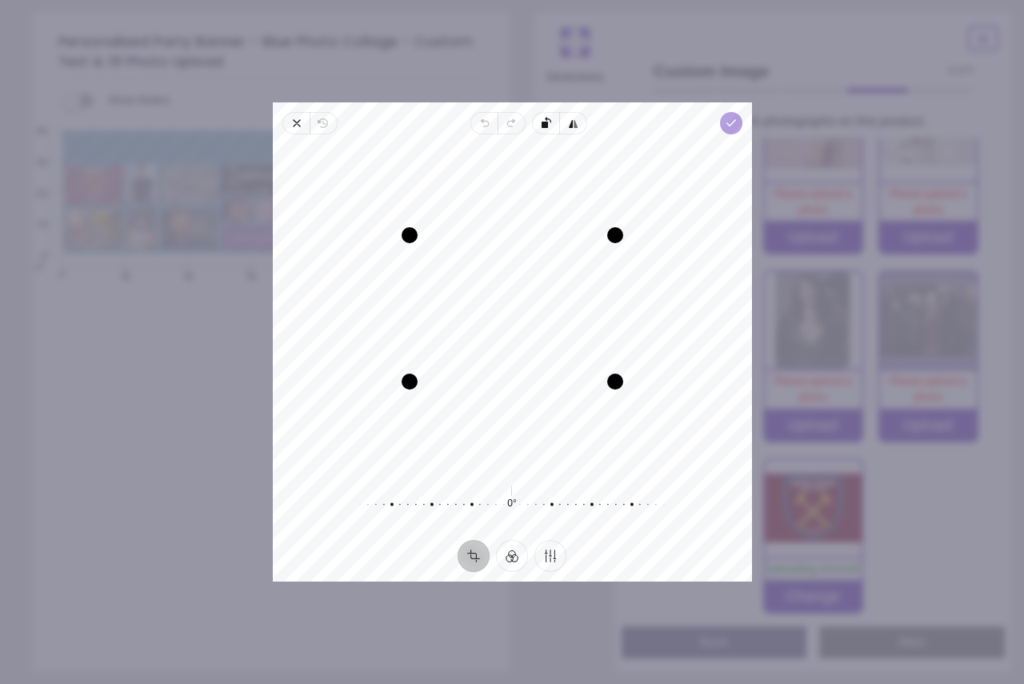
click at [729, 127] on icon "button" at bounding box center [730, 123] width 13 height 13
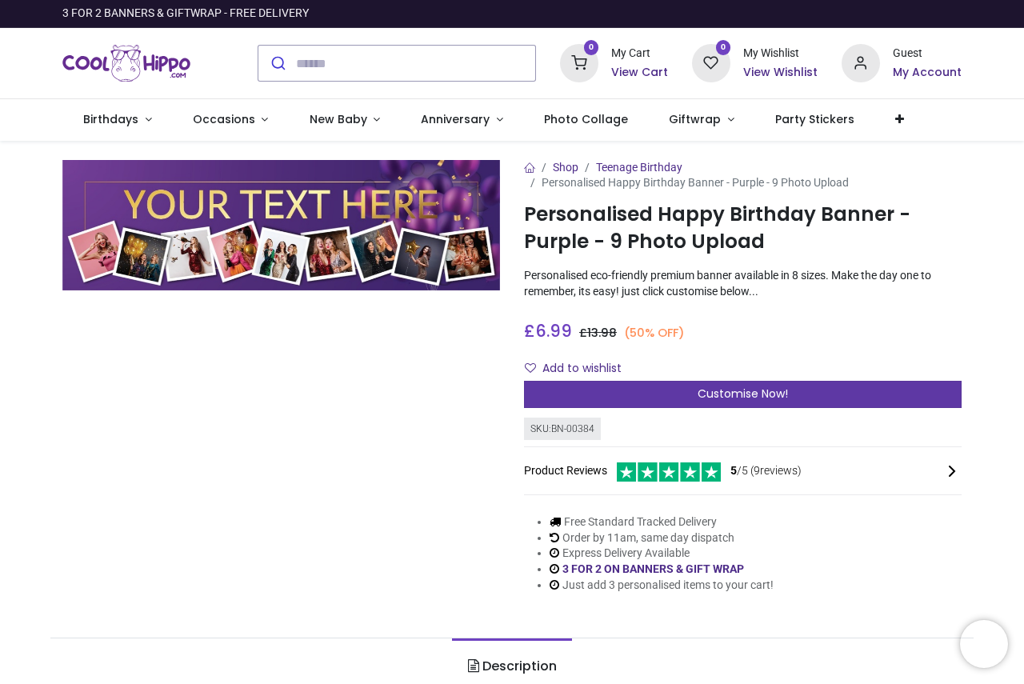
click at [713, 393] on span "Customise Now!" at bounding box center [742, 394] width 90 height 16
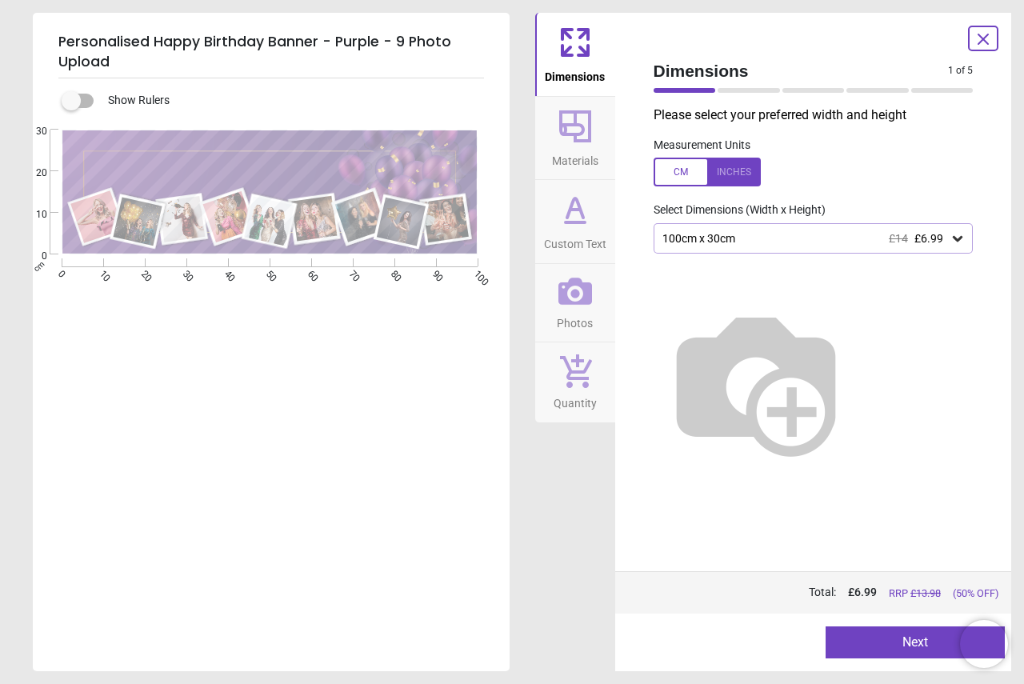
click at [753, 242] on div "100cm x 30cm £14 £6.99" at bounding box center [806, 239] width 290 height 14
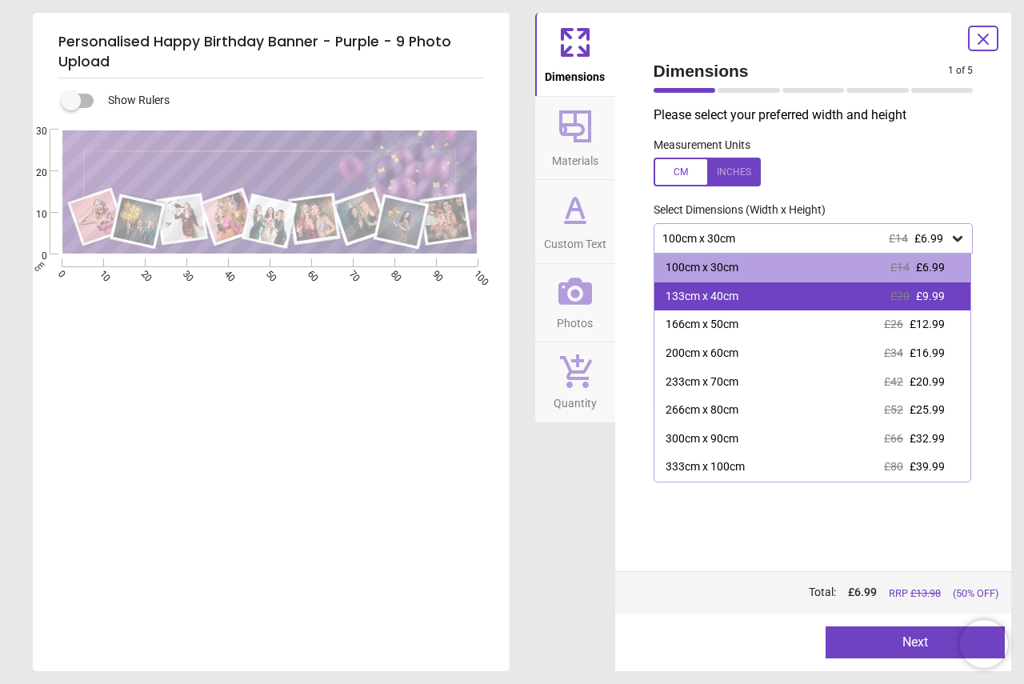
click at [747, 290] on div "133cm x 40cm £20 £9.99" at bounding box center [812, 296] width 317 height 29
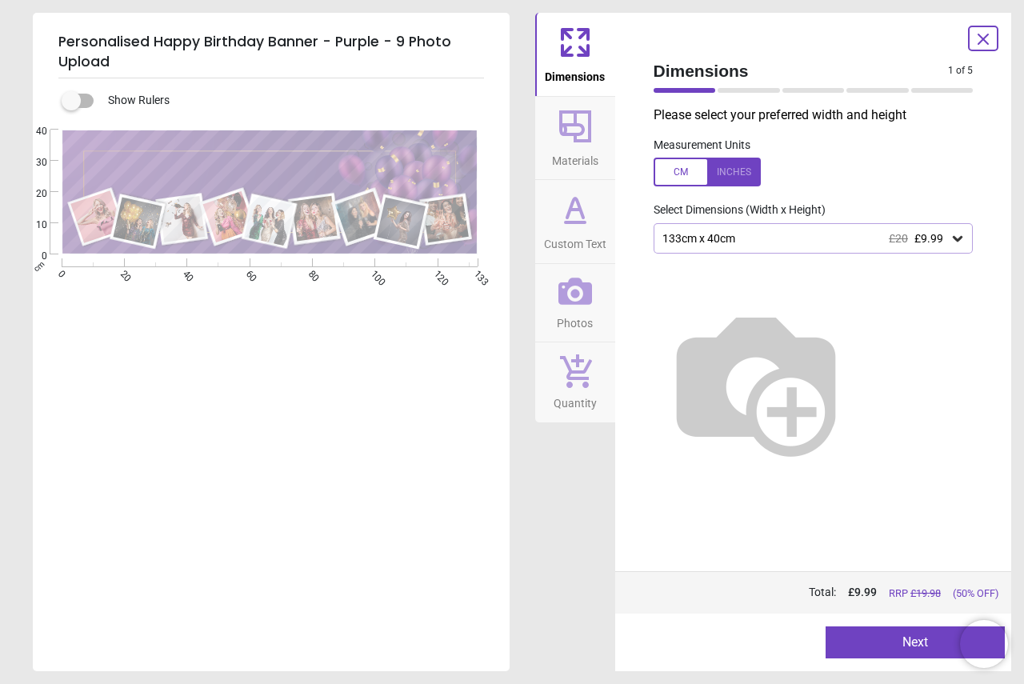
click at [572, 215] on icon at bounding box center [575, 209] width 38 height 38
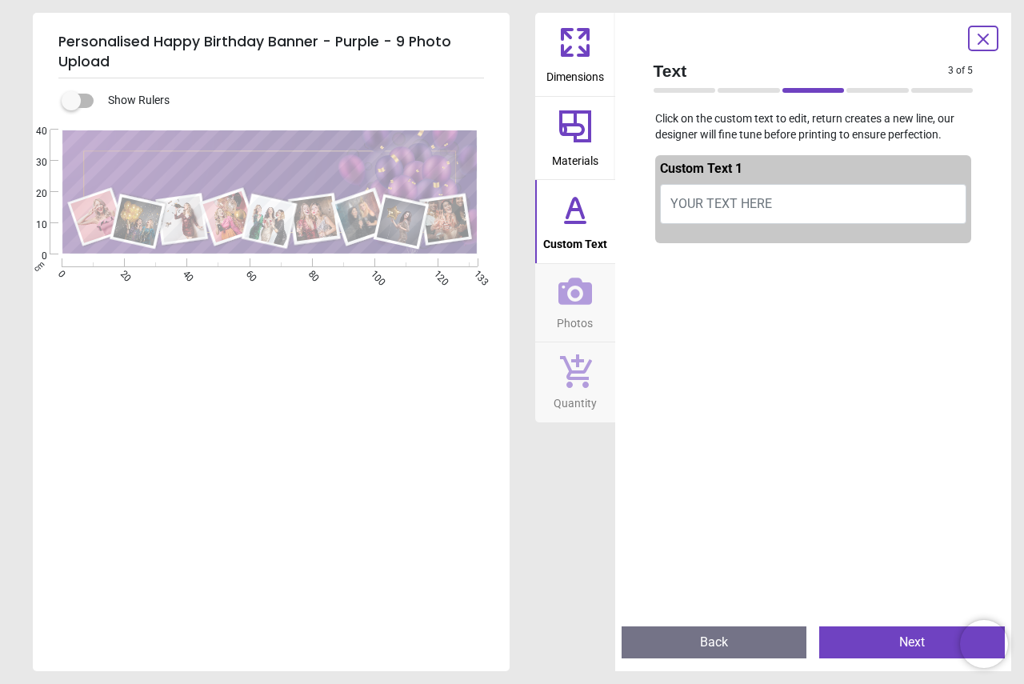
click at [702, 210] on span "YOUR TEXT HERE" at bounding box center [721, 203] width 102 height 15
click at [705, 203] on span "YOUR TEXT HERE" at bounding box center [721, 203] width 102 height 15
type textarea "*"
